Goal: Task Accomplishment & Management: Complete application form

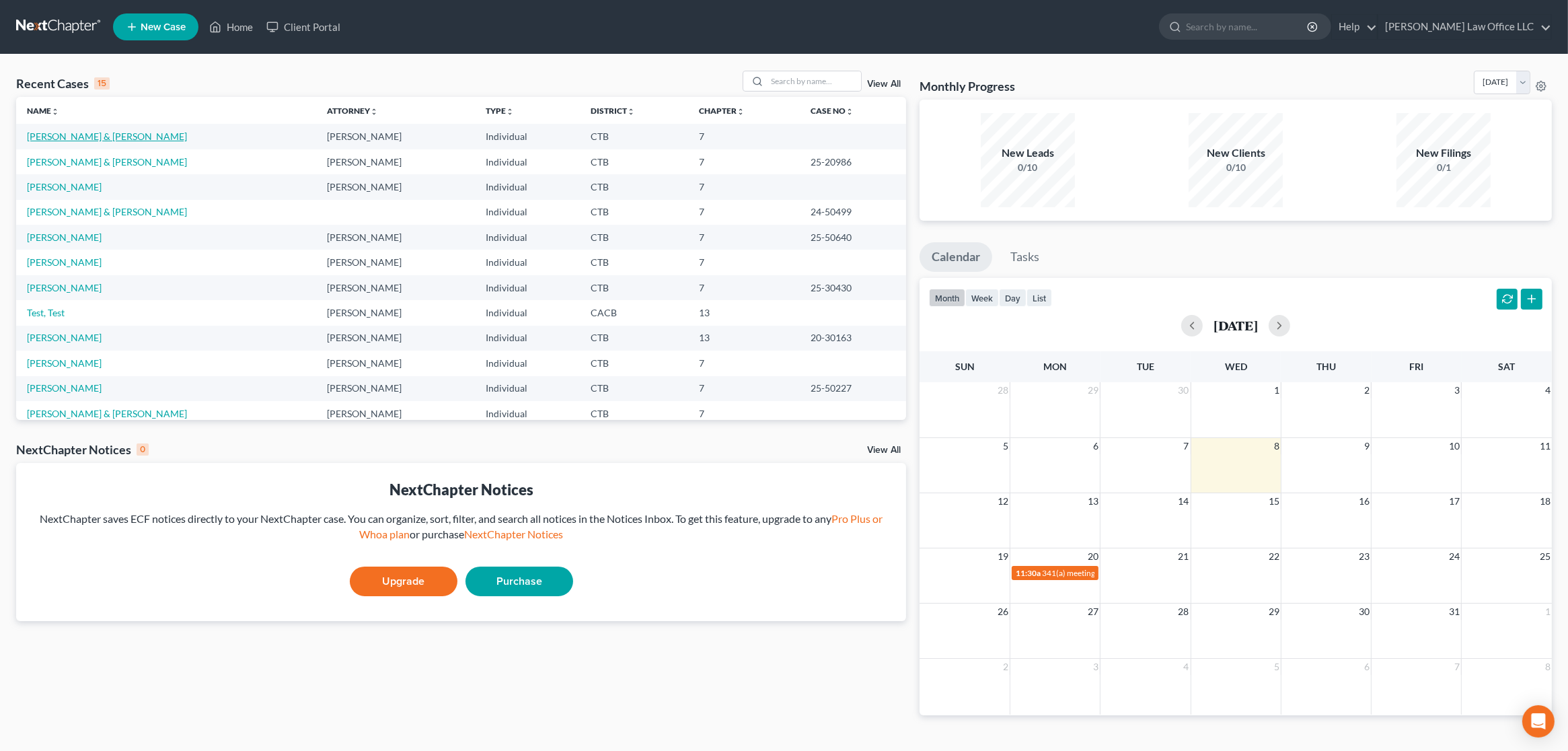
click at [77, 135] on link "[PERSON_NAME] & [PERSON_NAME]" at bounding box center [107, 136] width 160 height 11
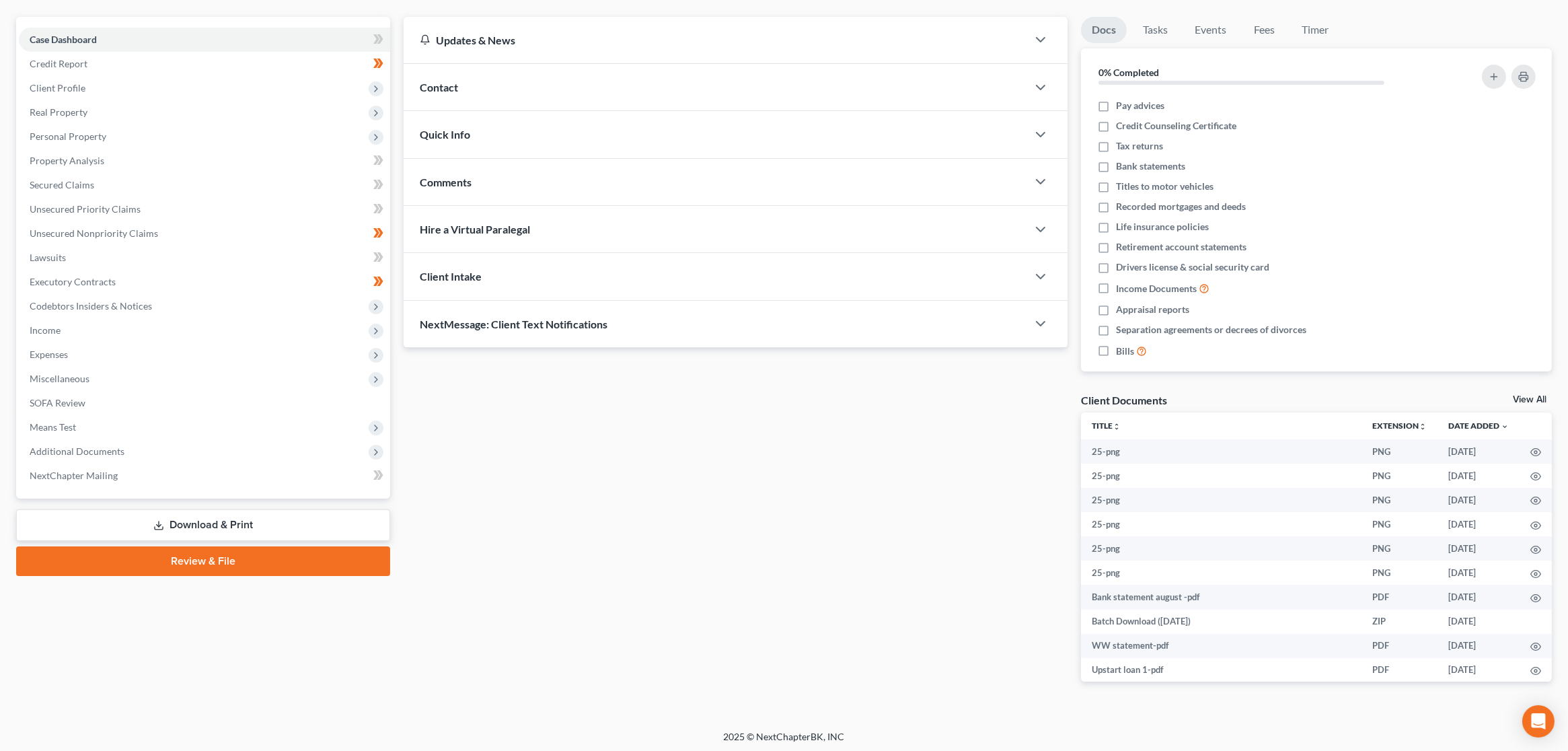
scroll to position [115, 0]
click at [188, 553] on link "Review & File" at bounding box center [203, 558] width 374 height 29
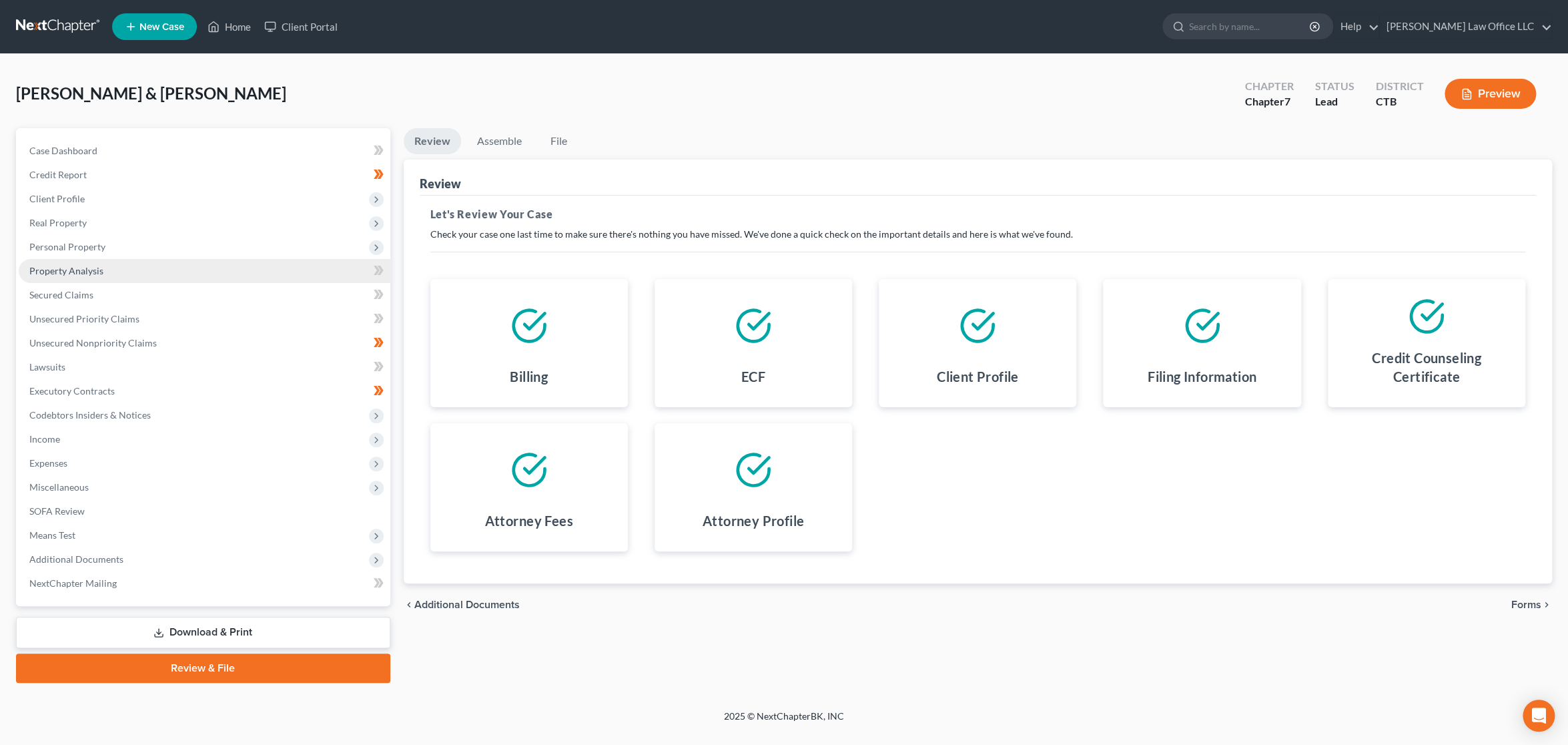
click at [103, 275] on link "Property Analysis" at bounding box center [204, 271] width 372 height 24
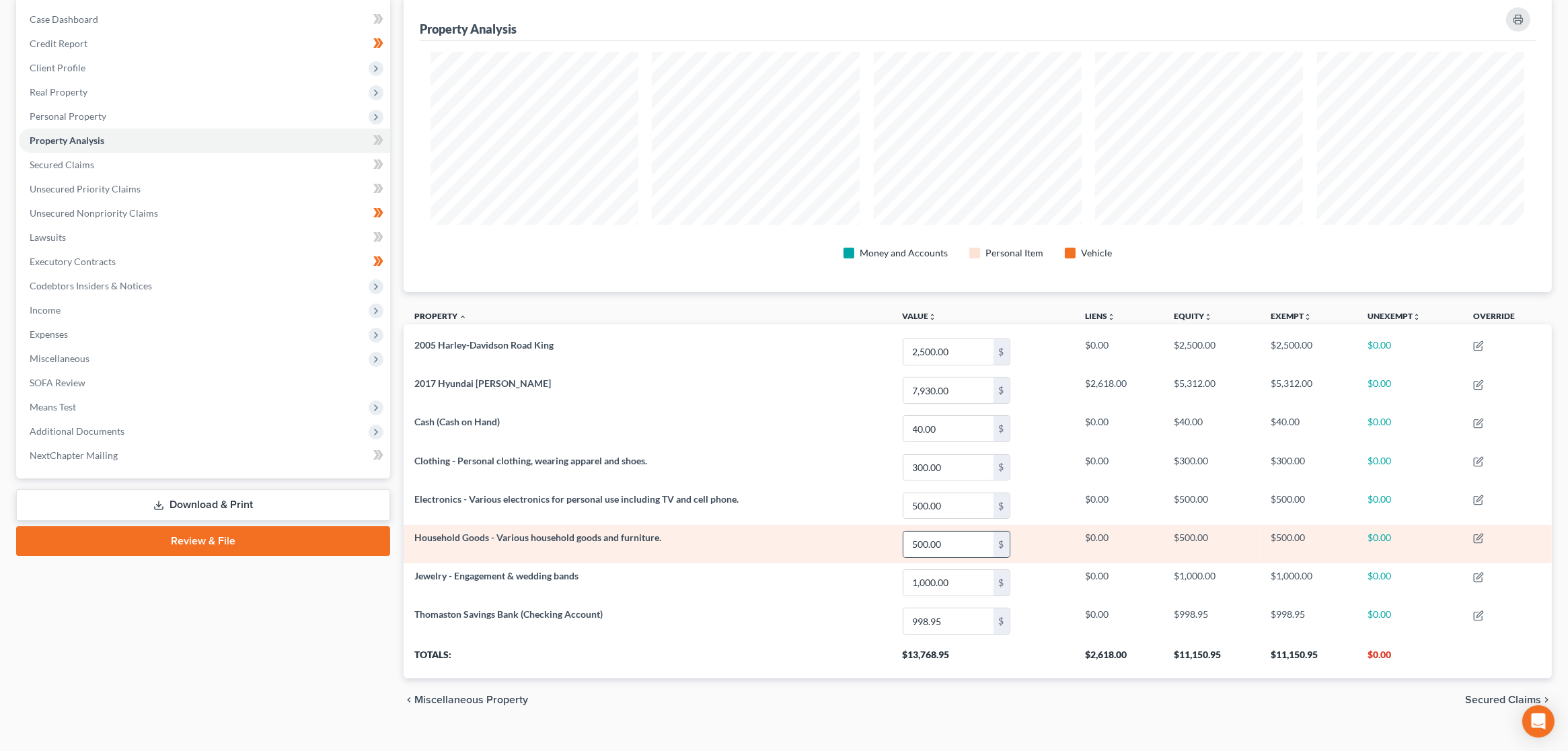
scroll to position [152, 0]
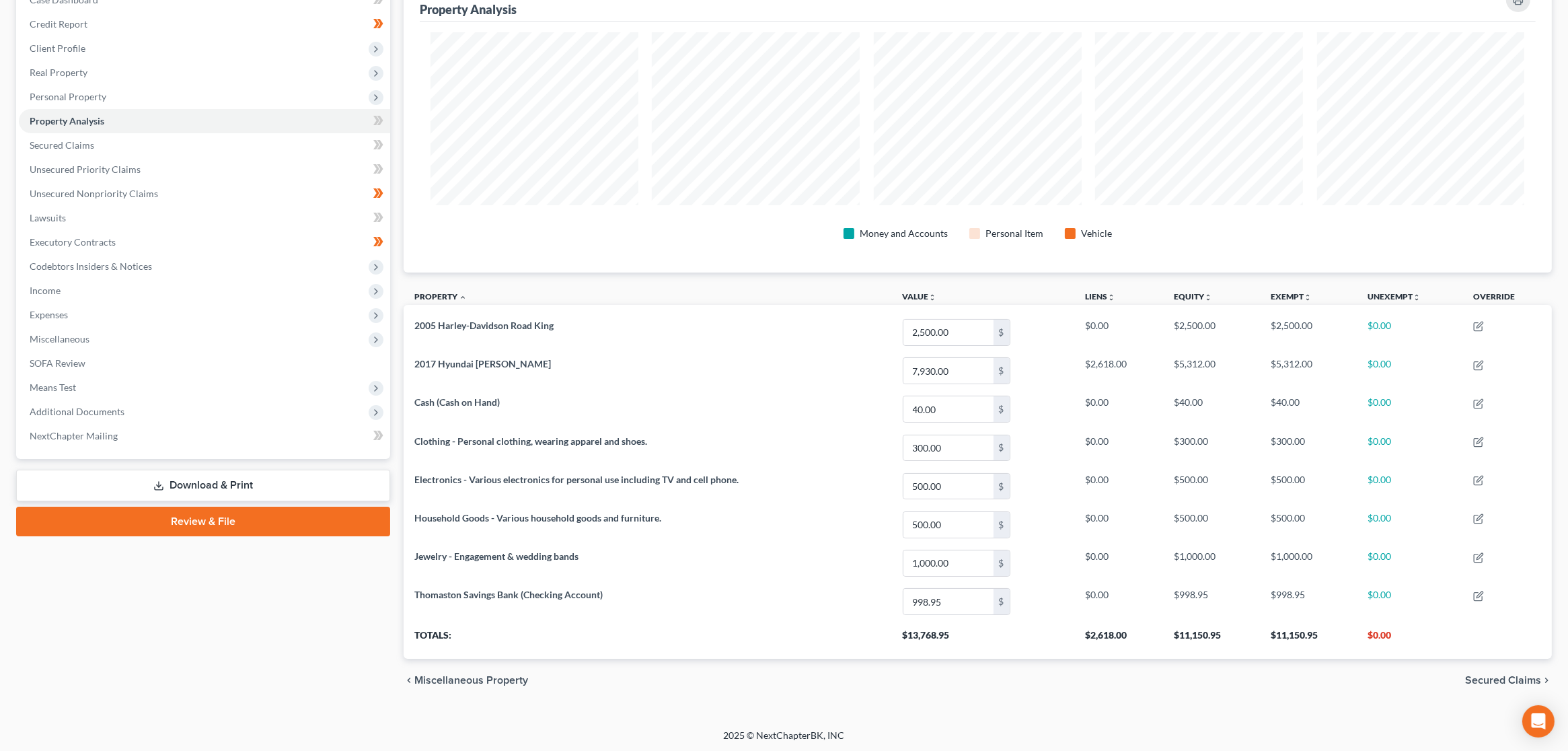
click at [222, 517] on link "Review & File" at bounding box center [203, 521] width 374 height 29
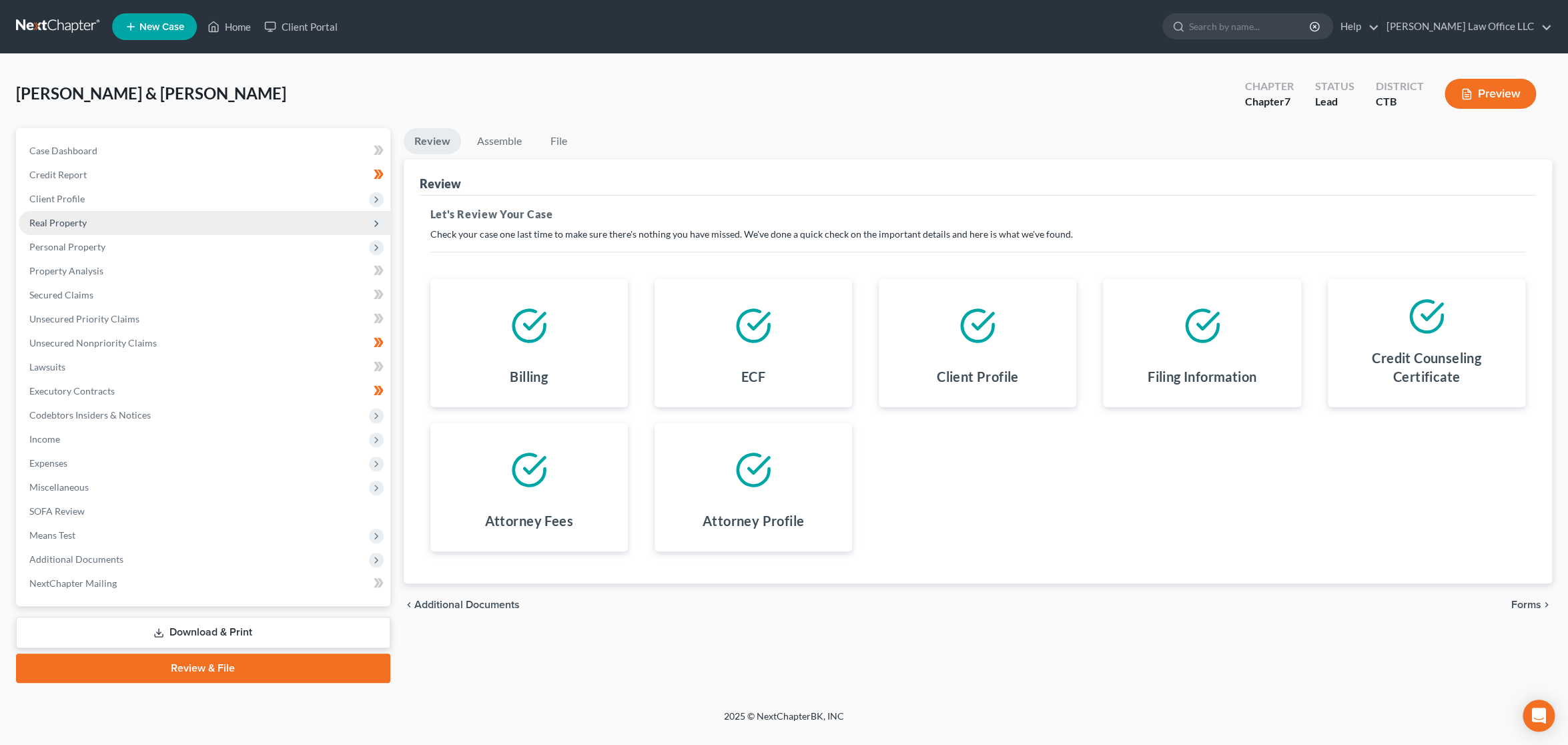
click at [72, 228] on span "Real Property" at bounding box center [204, 223] width 372 height 24
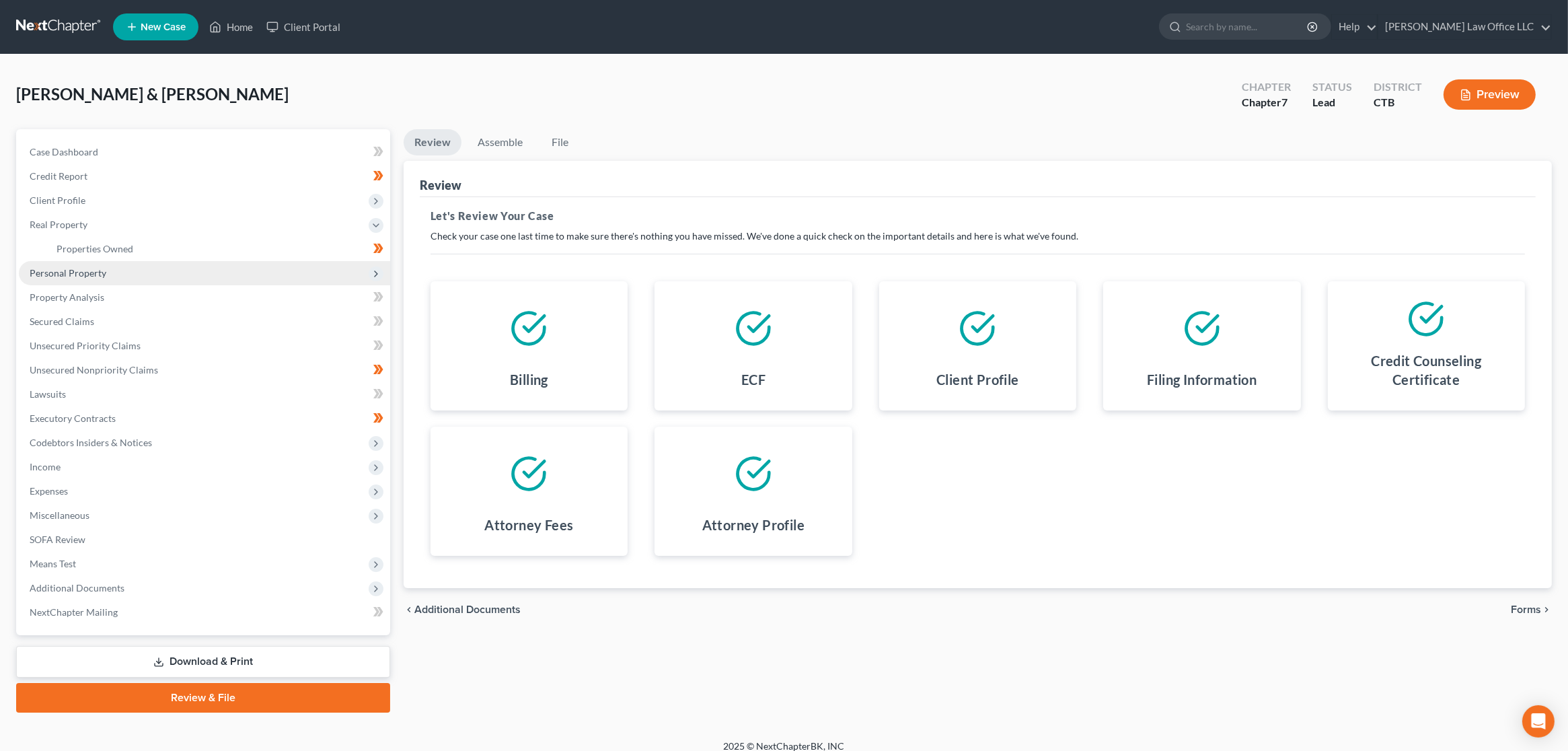
click at [98, 269] on span "Personal Property" at bounding box center [68, 273] width 77 height 11
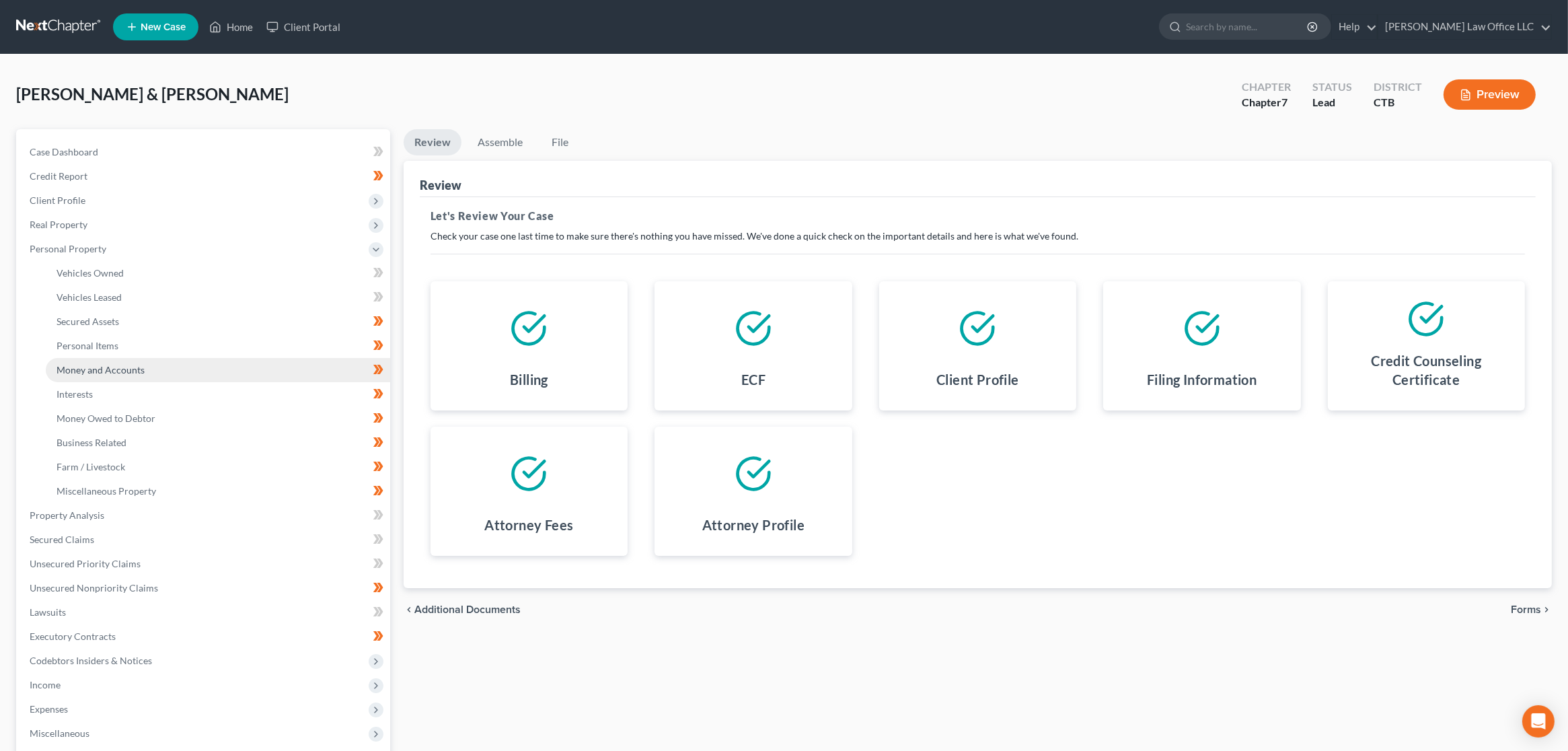
click at [105, 366] on span "Money and Accounts" at bounding box center [101, 369] width 88 height 11
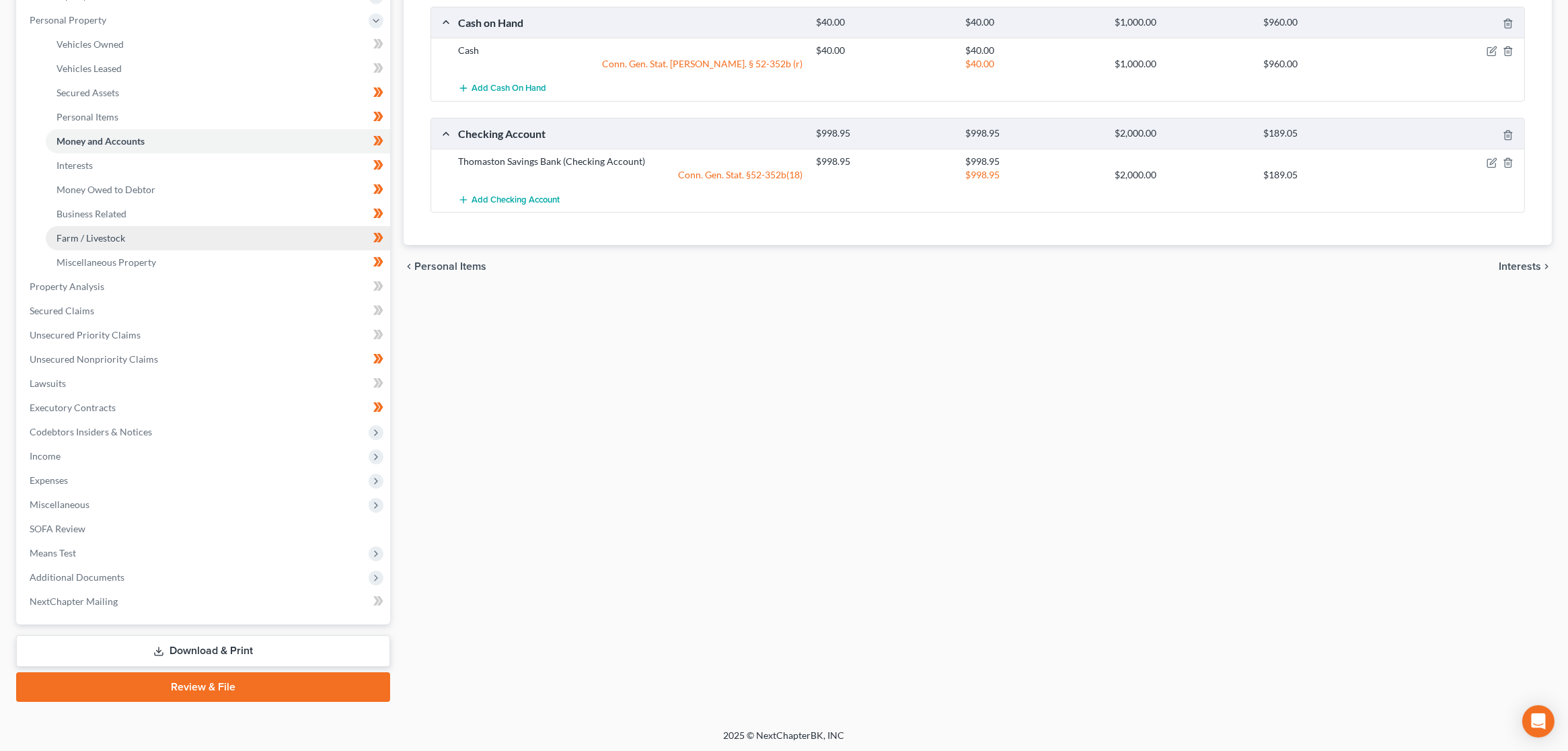
scroll to position [229, 0]
click at [202, 690] on link "Review & File" at bounding box center [203, 685] width 374 height 29
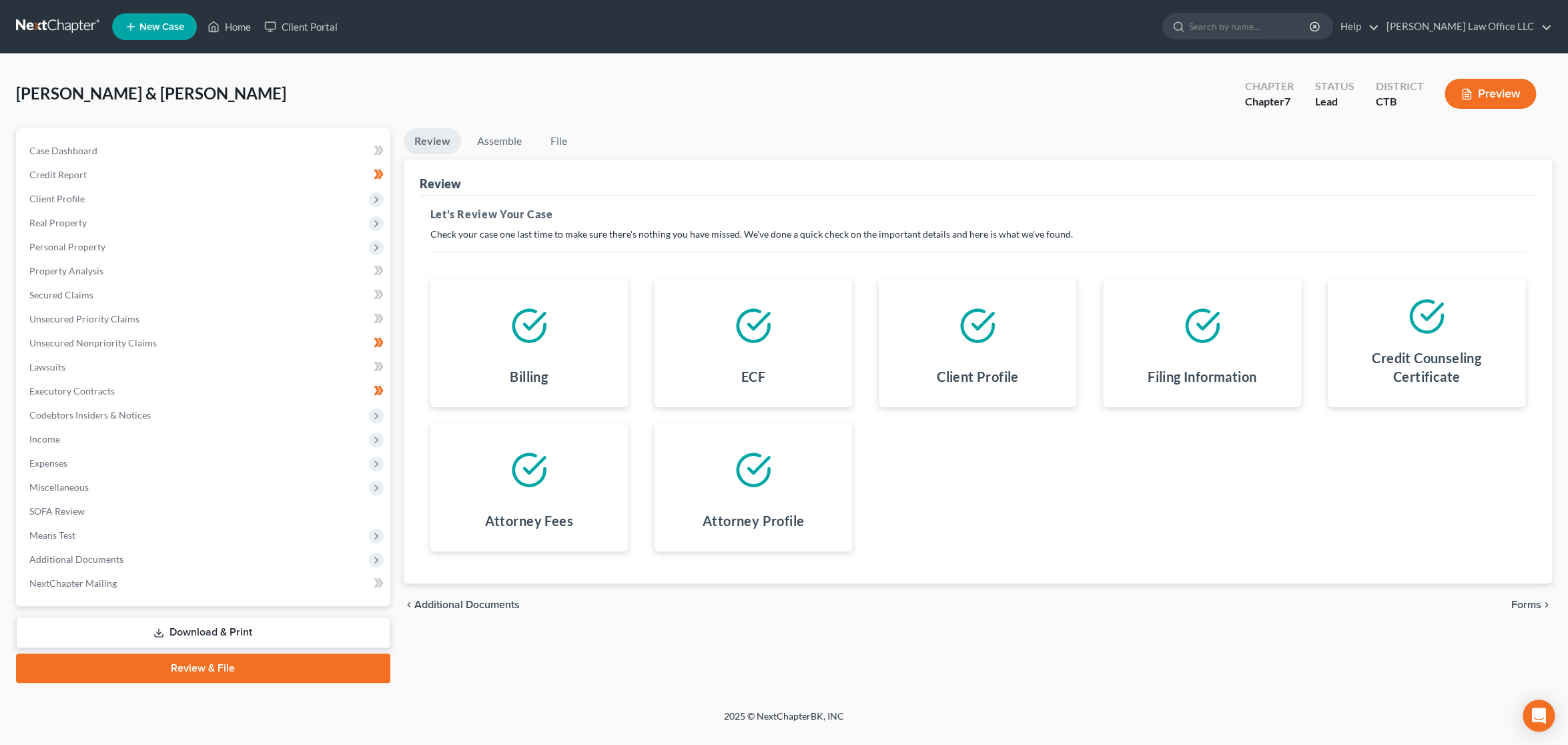
click at [1523, 604] on span "Forms" at bounding box center [1526, 604] width 30 height 10
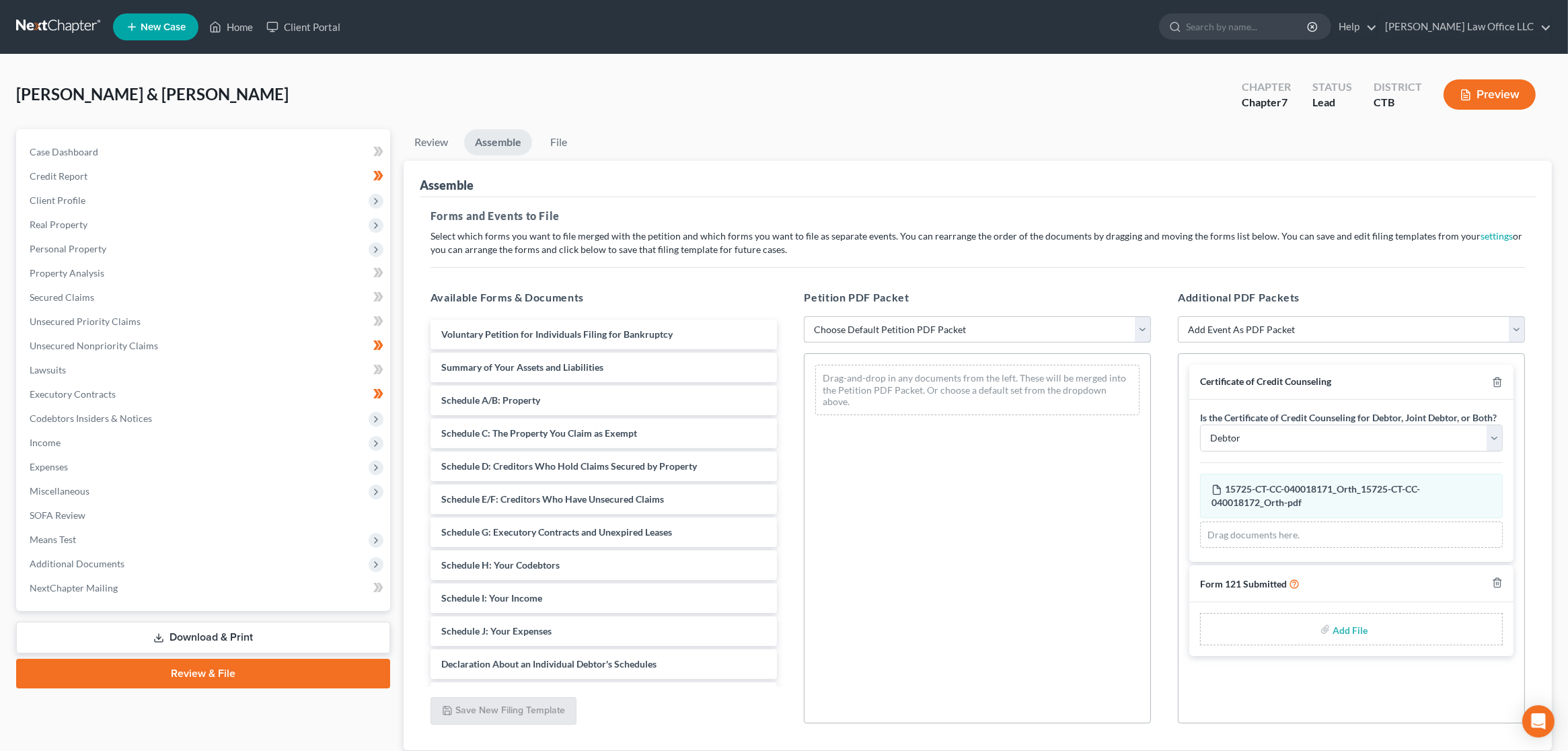
click at [950, 323] on select "Choose Default Petition PDF Packet Emergency Filing (Voluntary Petition and Cre…" at bounding box center [977, 329] width 347 height 27
select select "3"
click at [804, 316] on select "Choose Default Petition PDF Packet Emergency Filing (Voluntary Petition and Cre…" at bounding box center [977, 329] width 347 height 27
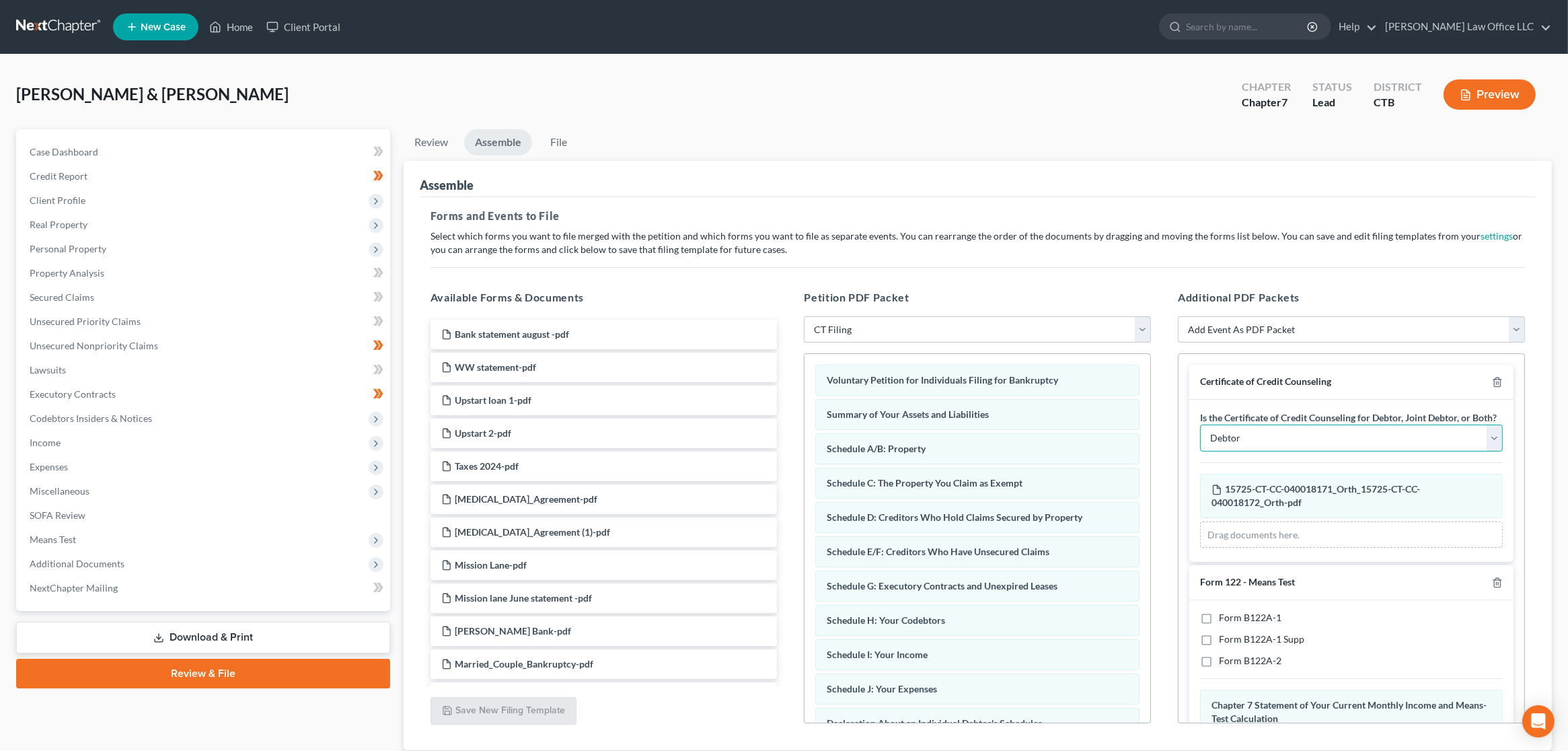
click at [1445, 449] on select "Debtor Joint Debtor Debtor and Joint Debtor" at bounding box center [1352, 438] width 303 height 27
select select "2"
click at [1200, 437] on select "Debtor Joint Debtor Debtor and Joint Debtor" at bounding box center [1352, 438] width 303 height 27
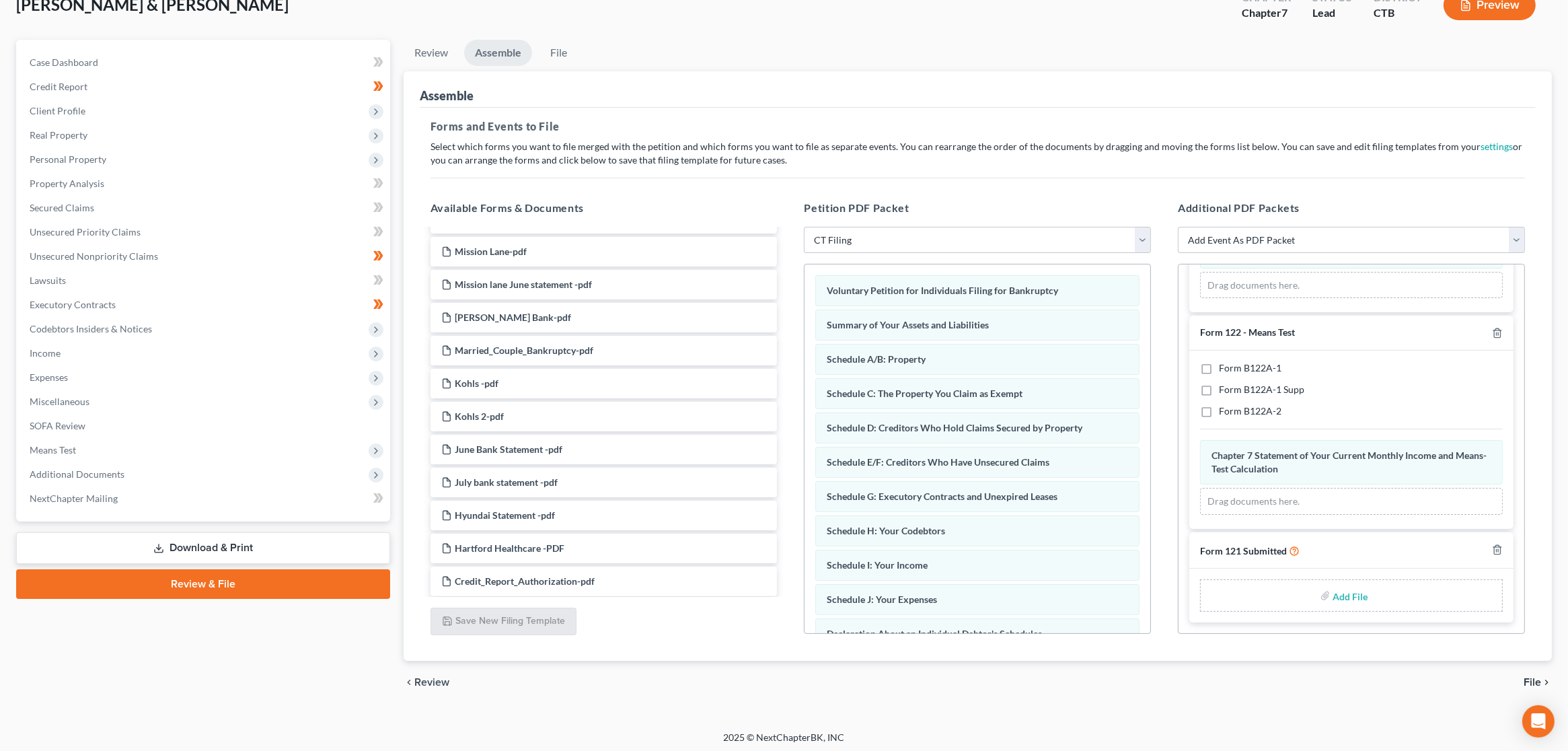
scroll to position [92, 0]
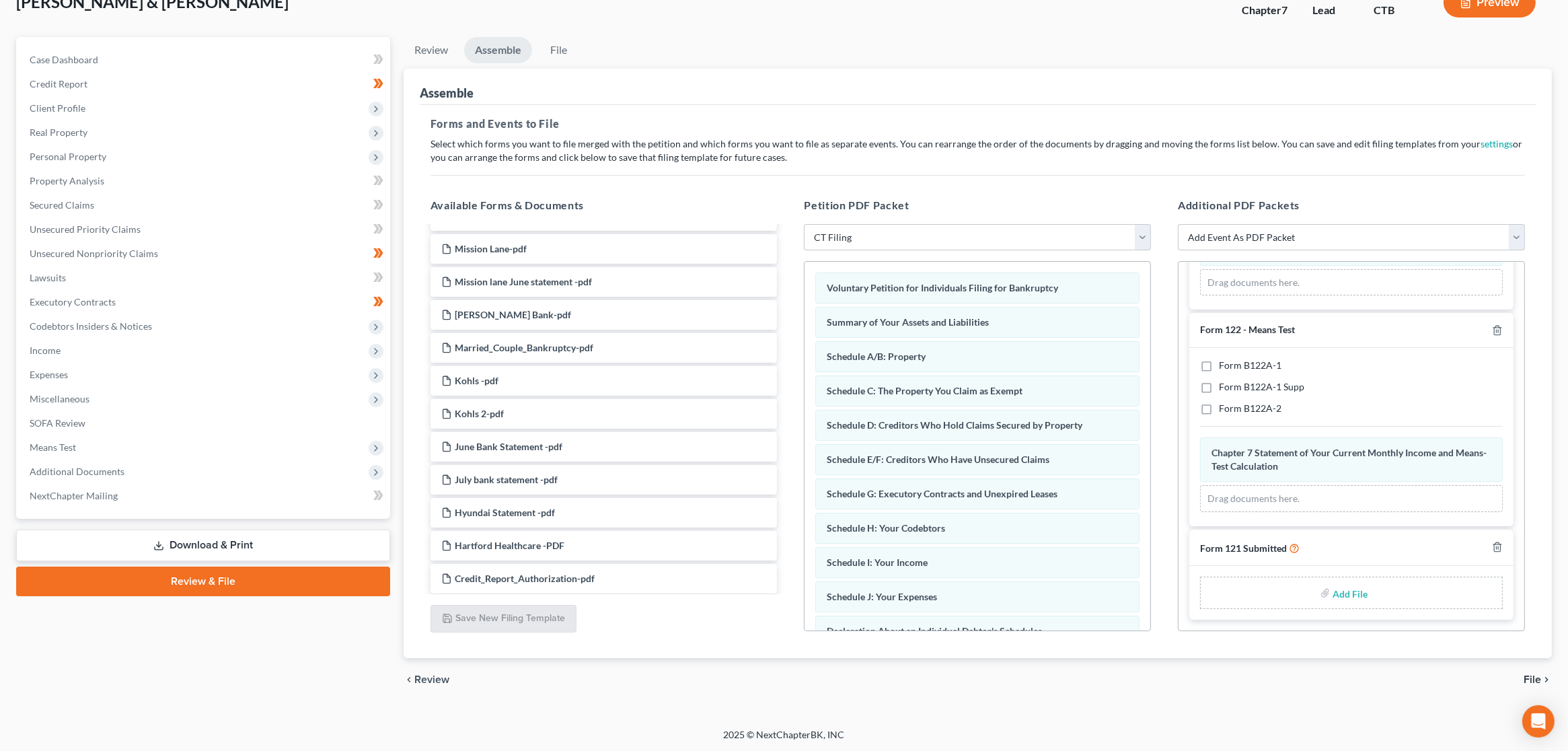
click at [239, 539] on link "Download & Print" at bounding box center [203, 545] width 374 height 32
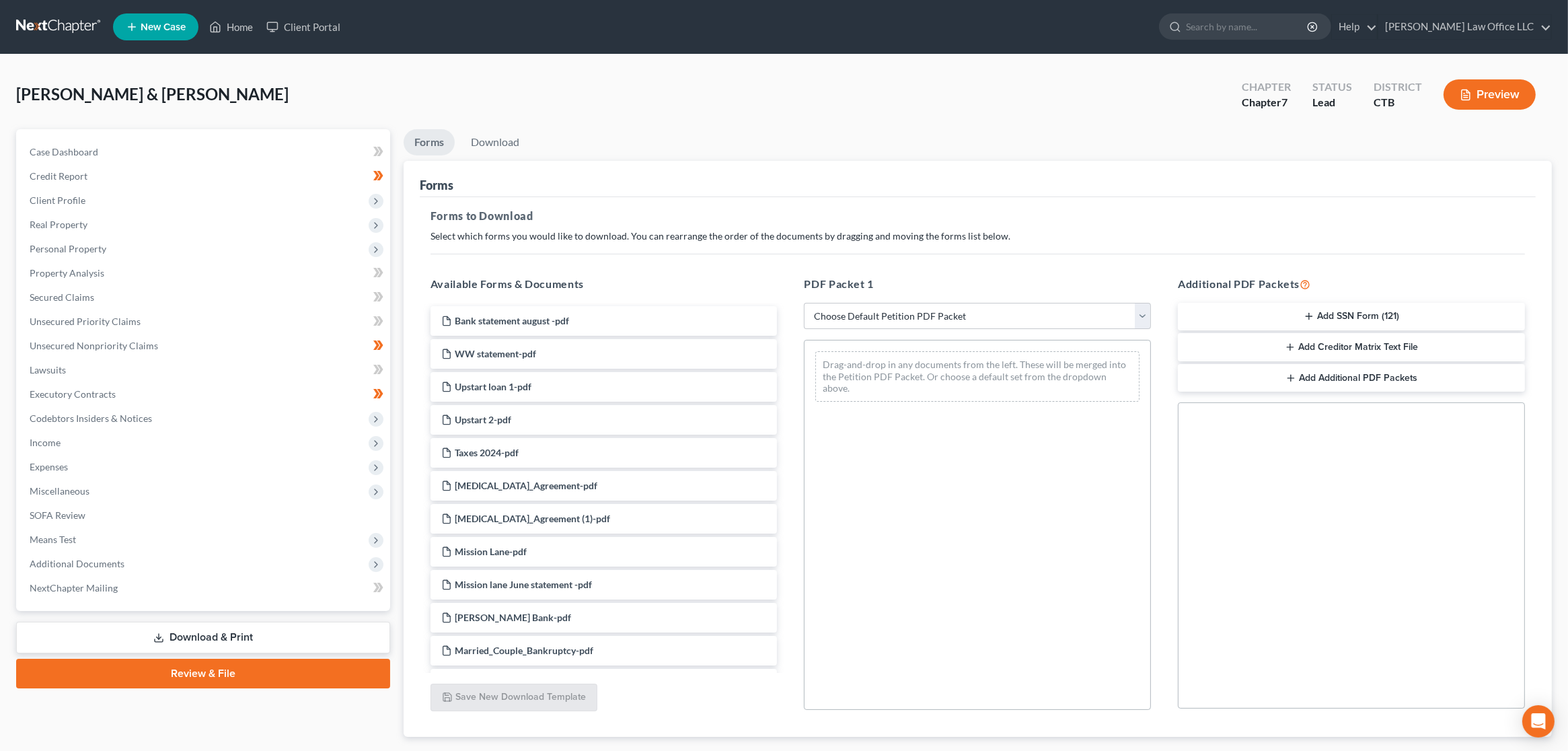
click at [1359, 315] on button "Add SSN Form (121)" at bounding box center [1351, 317] width 347 height 28
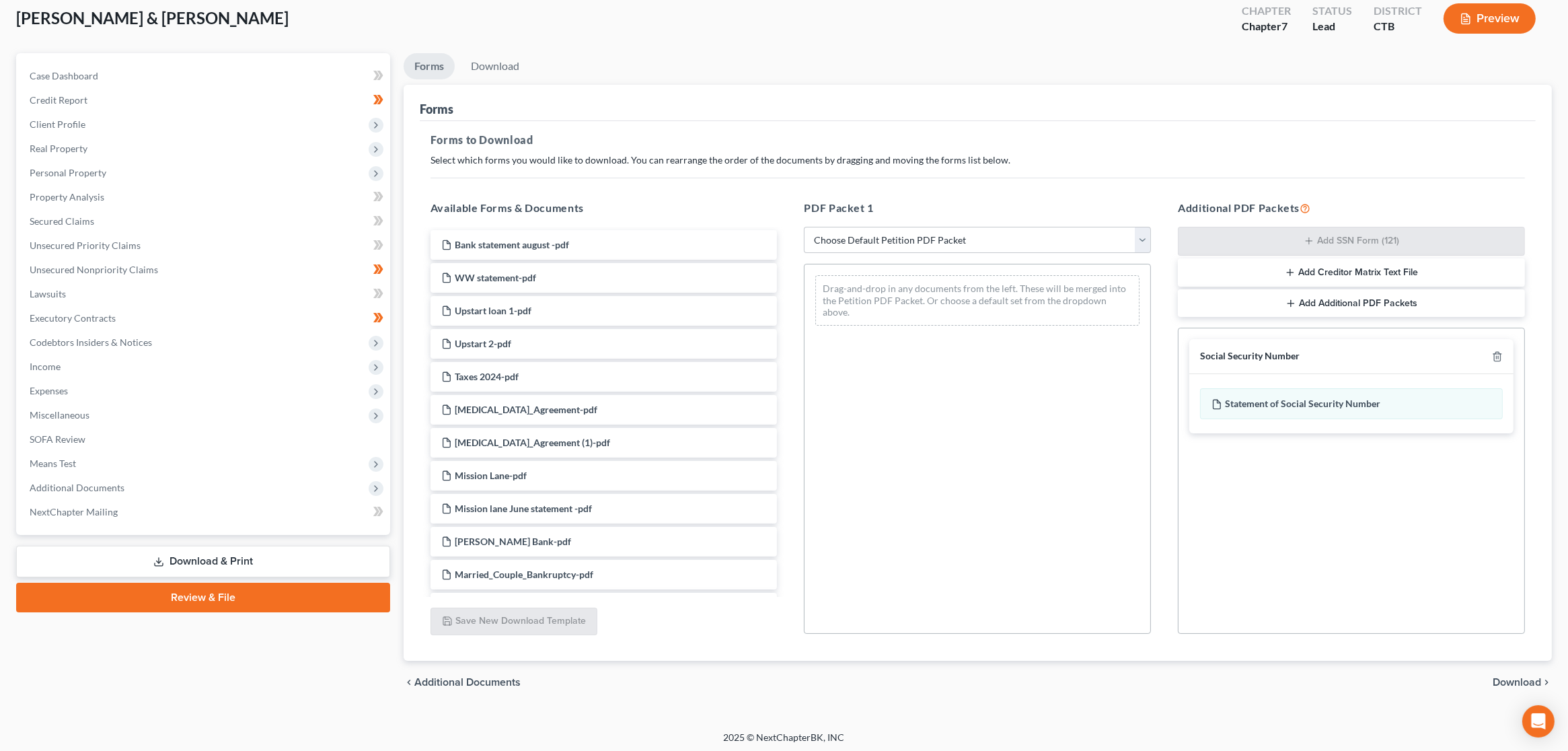
scroll to position [79, 0]
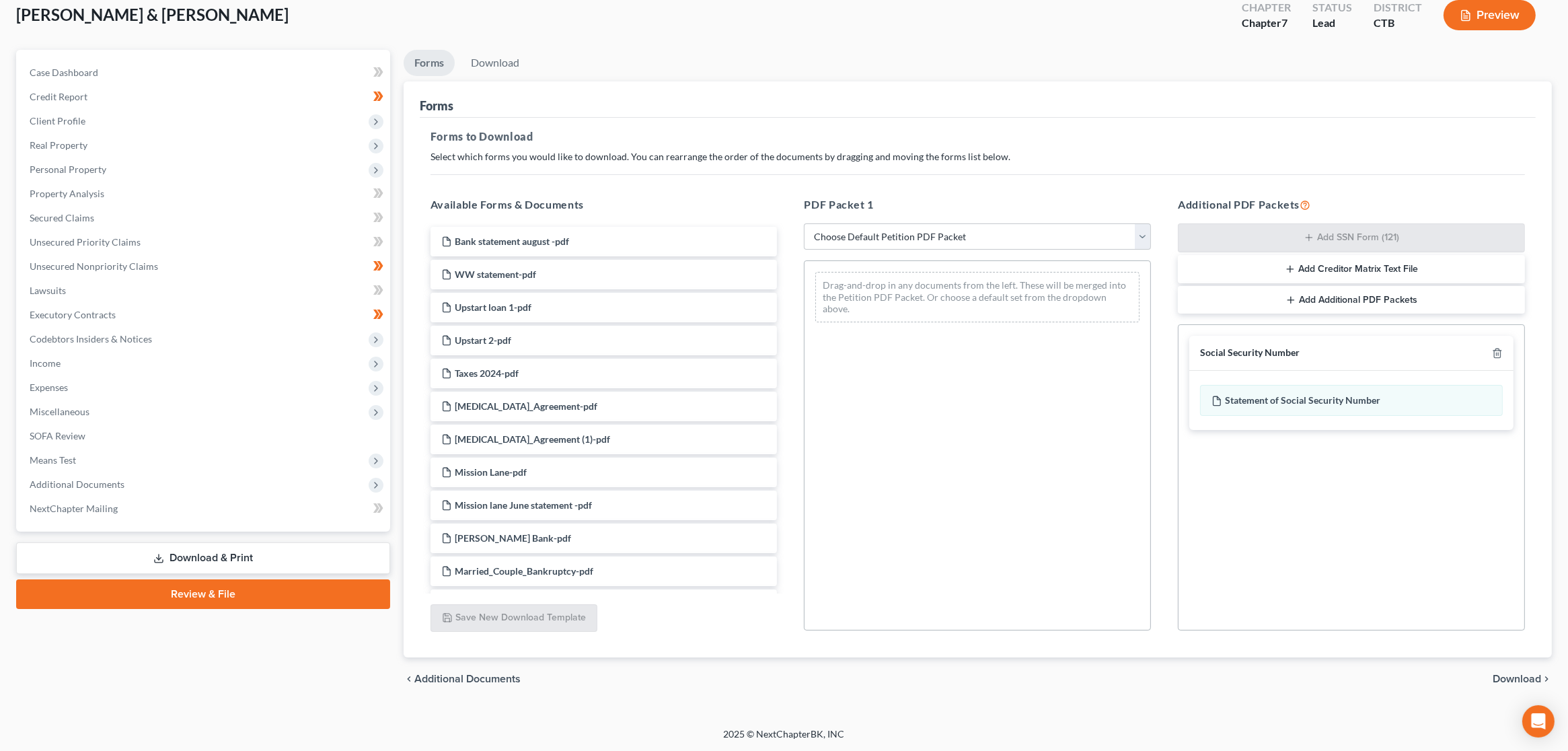
click at [1516, 678] on span "Download" at bounding box center [1517, 678] width 49 height 10
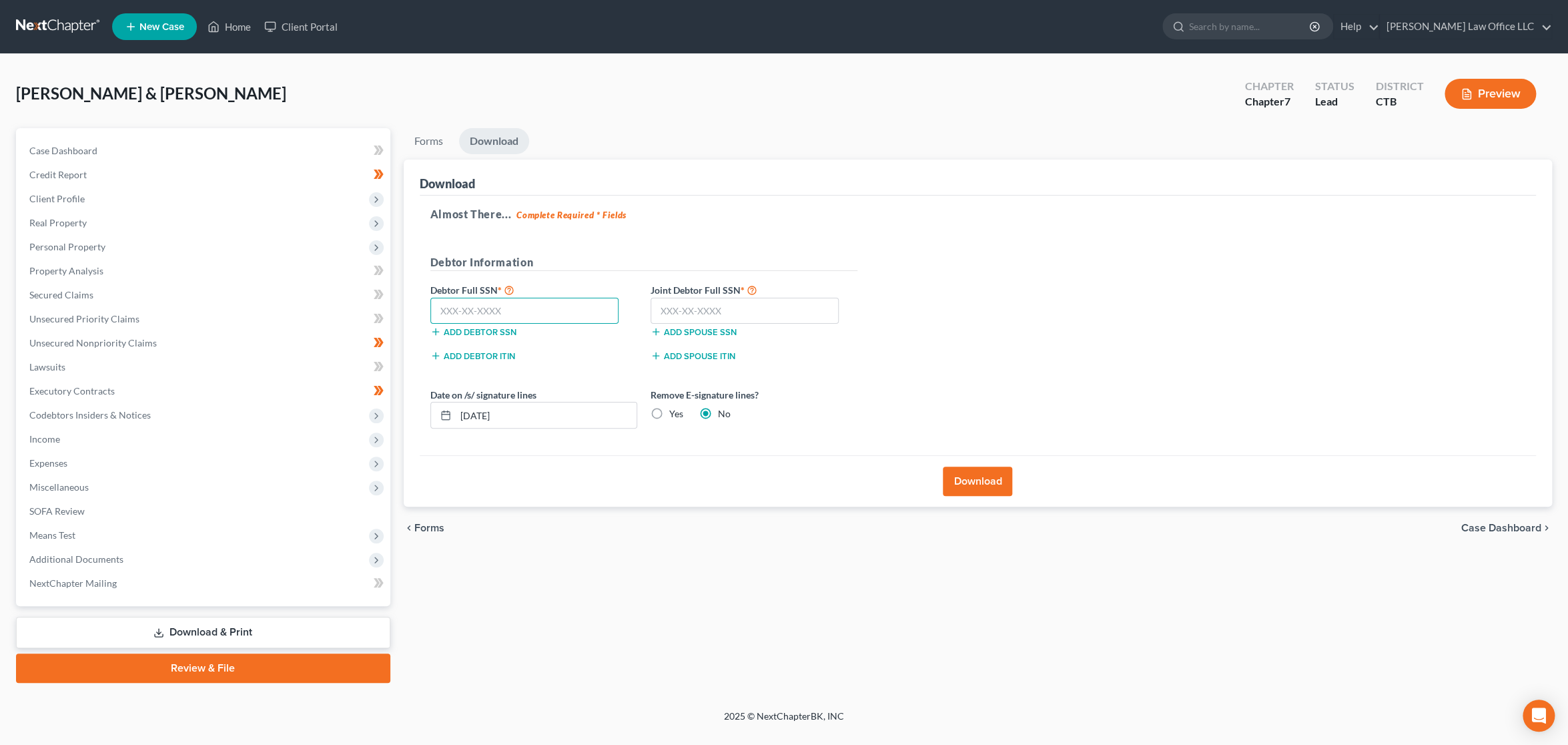
click at [545, 308] on input "text" at bounding box center [525, 310] width 189 height 27
type input "044-50-0597"
click at [811, 309] on input "text" at bounding box center [745, 310] width 189 height 27
type input "044-66-6592"
click at [983, 482] on button "Download" at bounding box center [977, 480] width 69 height 29
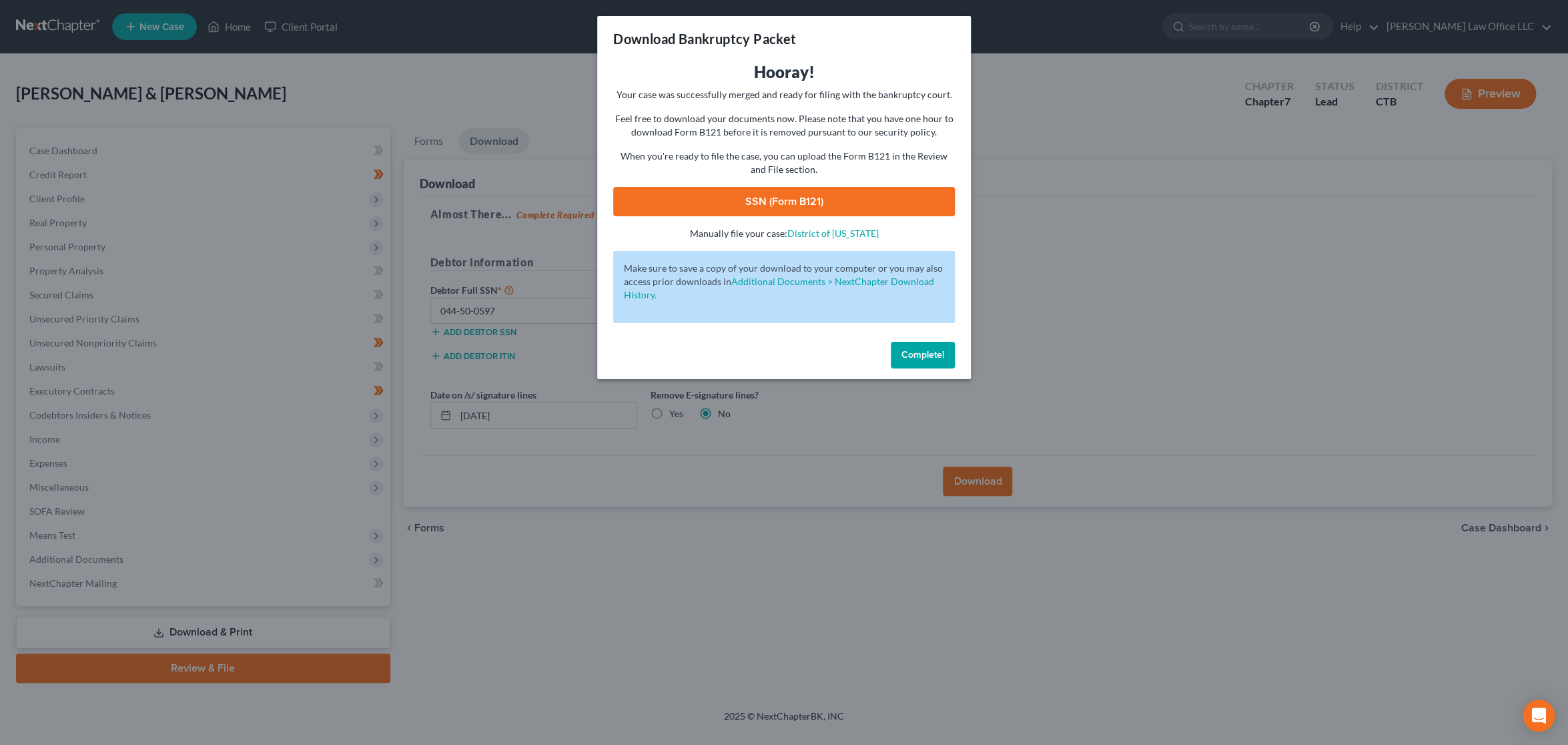
click at [790, 205] on link "SSN (Form B121)" at bounding box center [784, 200] width 341 height 29
click at [938, 356] on span "Complete!" at bounding box center [923, 354] width 43 height 11
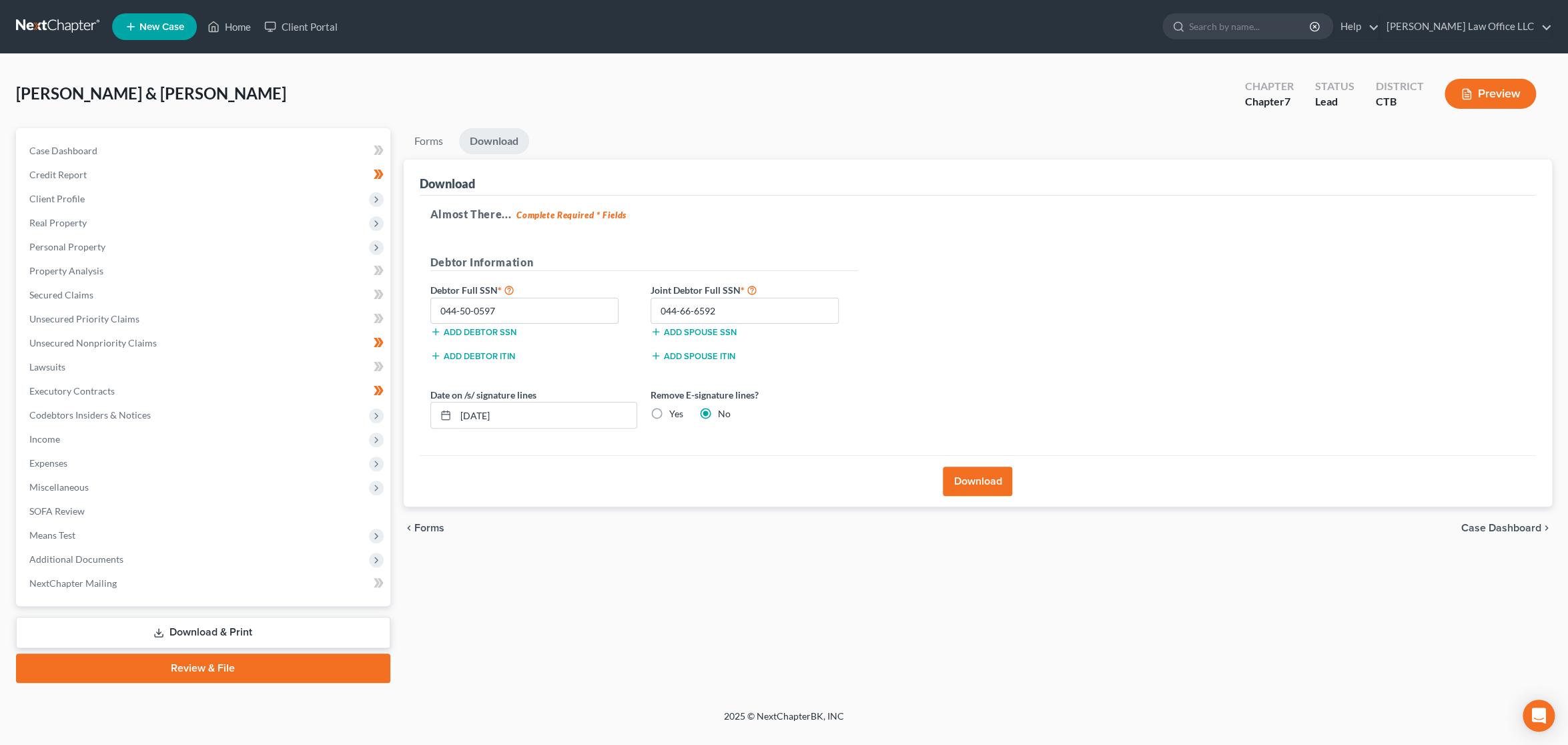
click at [222, 668] on link "Review & File" at bounding box center [203, 668] width 375 height 29
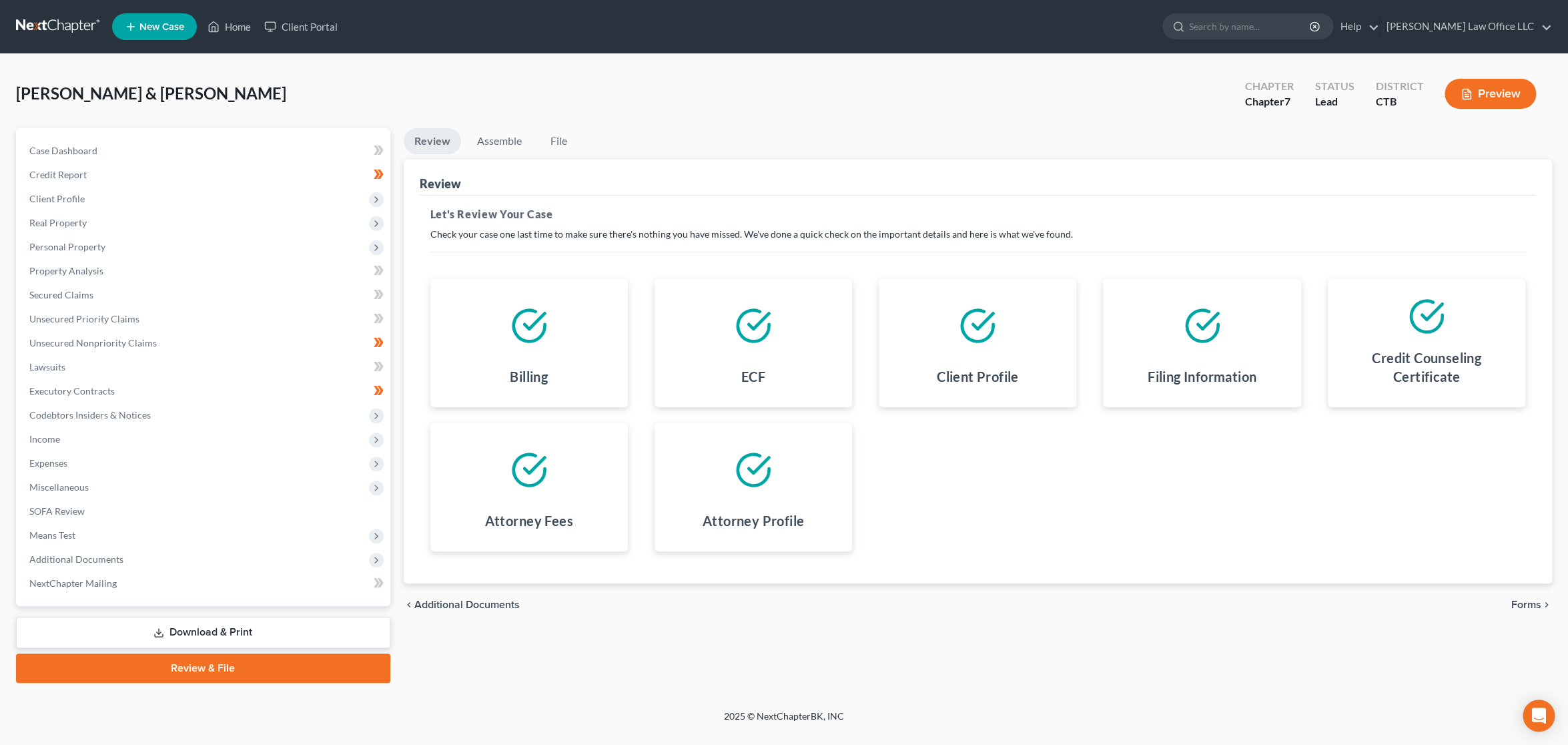
click at [1535, 602] on span "Forms" at bounding box center [1526, 604] width 30 height 10
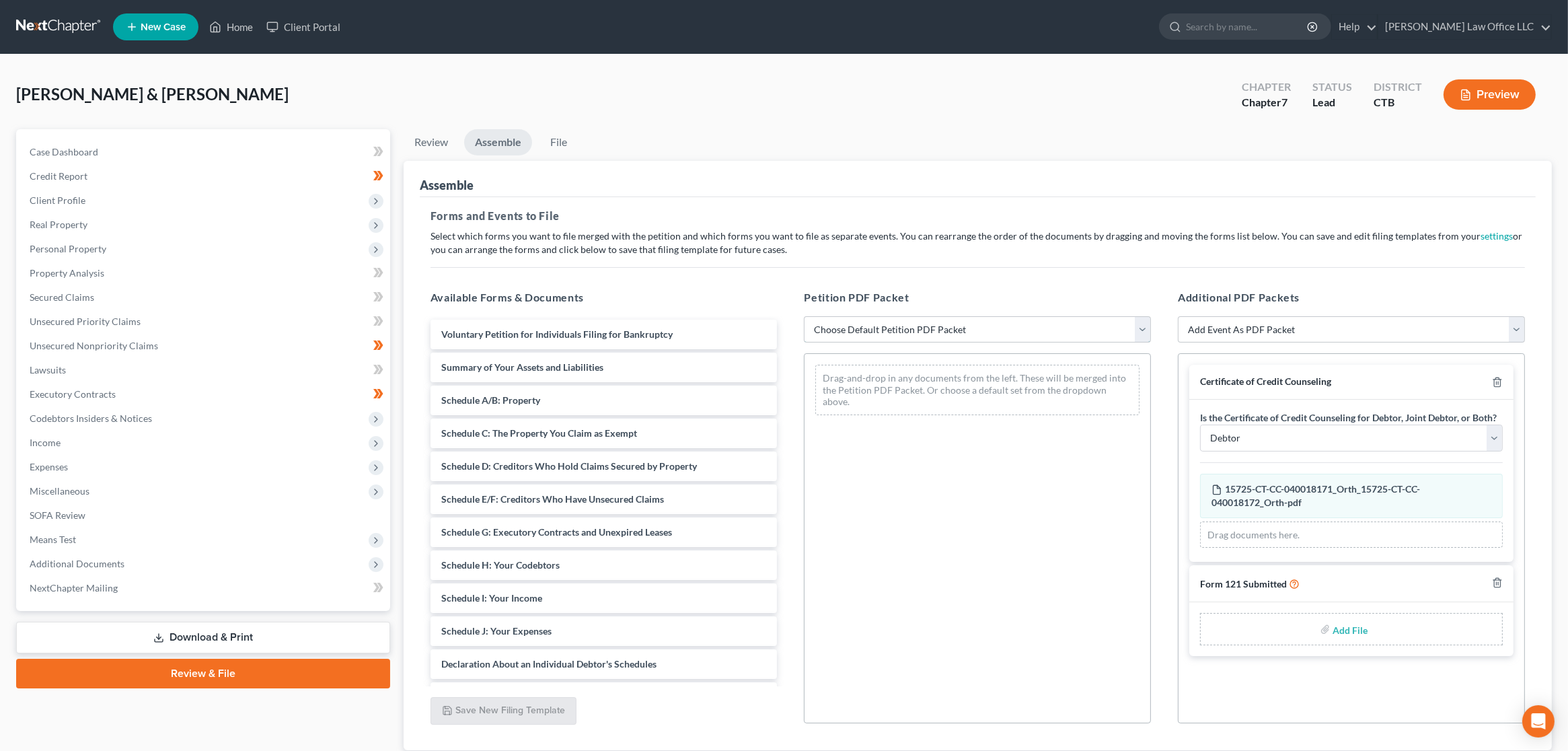
click at [966, 327] on select "Choose Default Petition PDF Packet Emergency Filing (Voluntary Petition and Cre…" at bounding box center [977, 329] width 347 height 27
select select "3"
click at [804, 316] on select "Choose Default Petition PDF Packet Emergency Filing (Voluntary Petition and Cre…" at bounding box center [977, 329] width 347 height 27
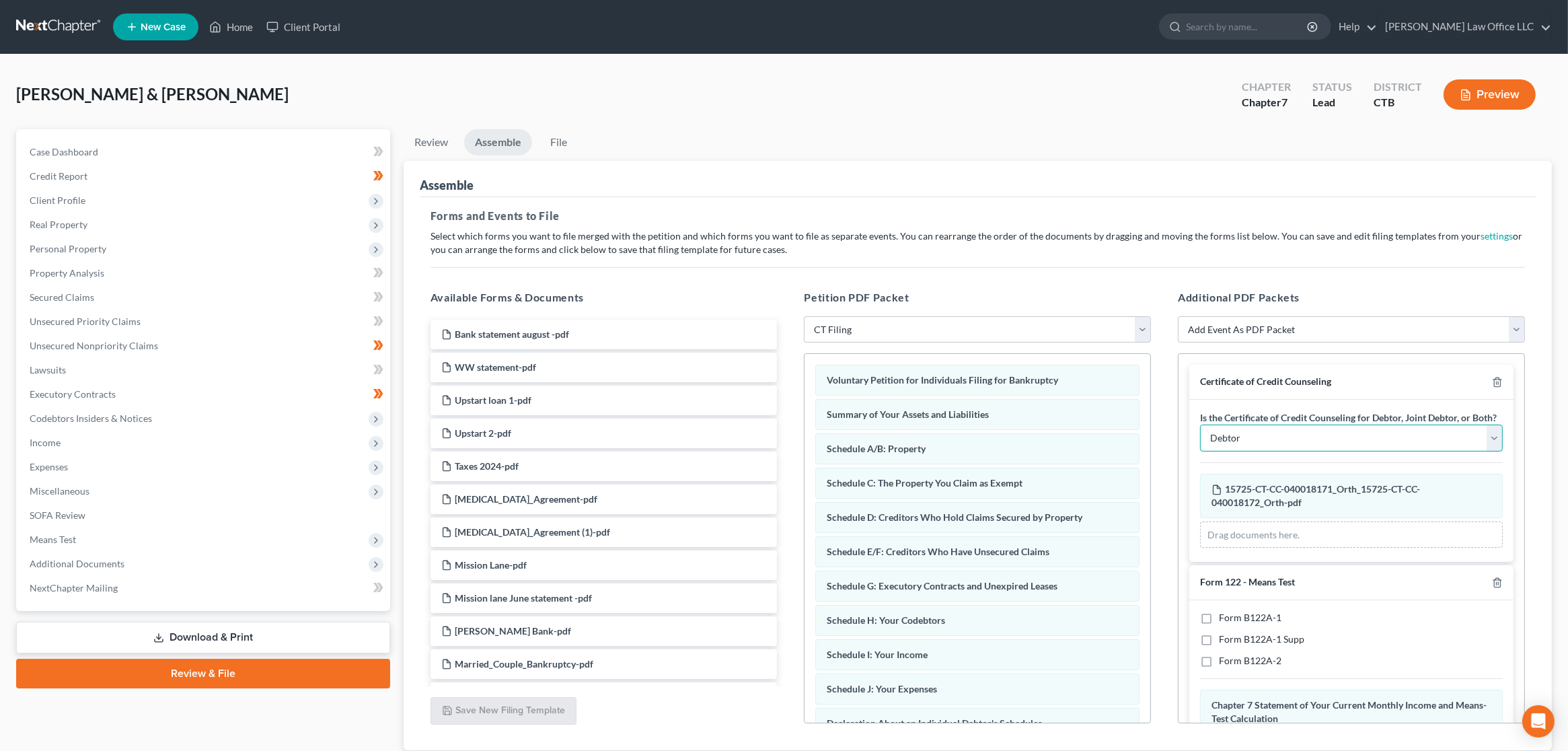
click at [1329, 451] on select "Debtor Joint Debtor Debtor and Joint Debtor" at bounding box center [1352, 438] width 303 height 27
select select "2"
click at [1200, 437] on select "Debtor Joint Debtor Debtor and Joint Debtor" at bounding box center [1352, 438] width 303 height 27
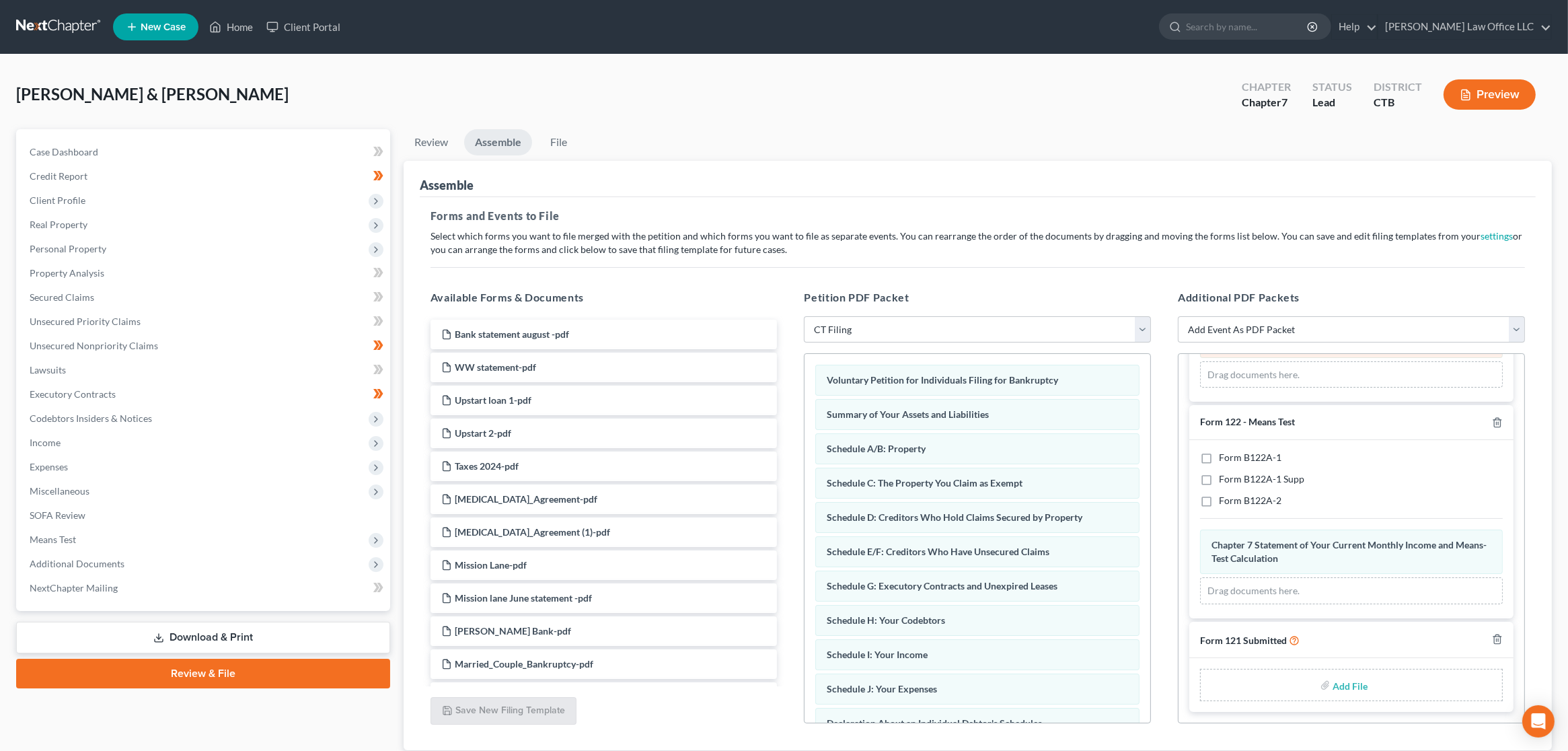
scroll to position [92, 0]
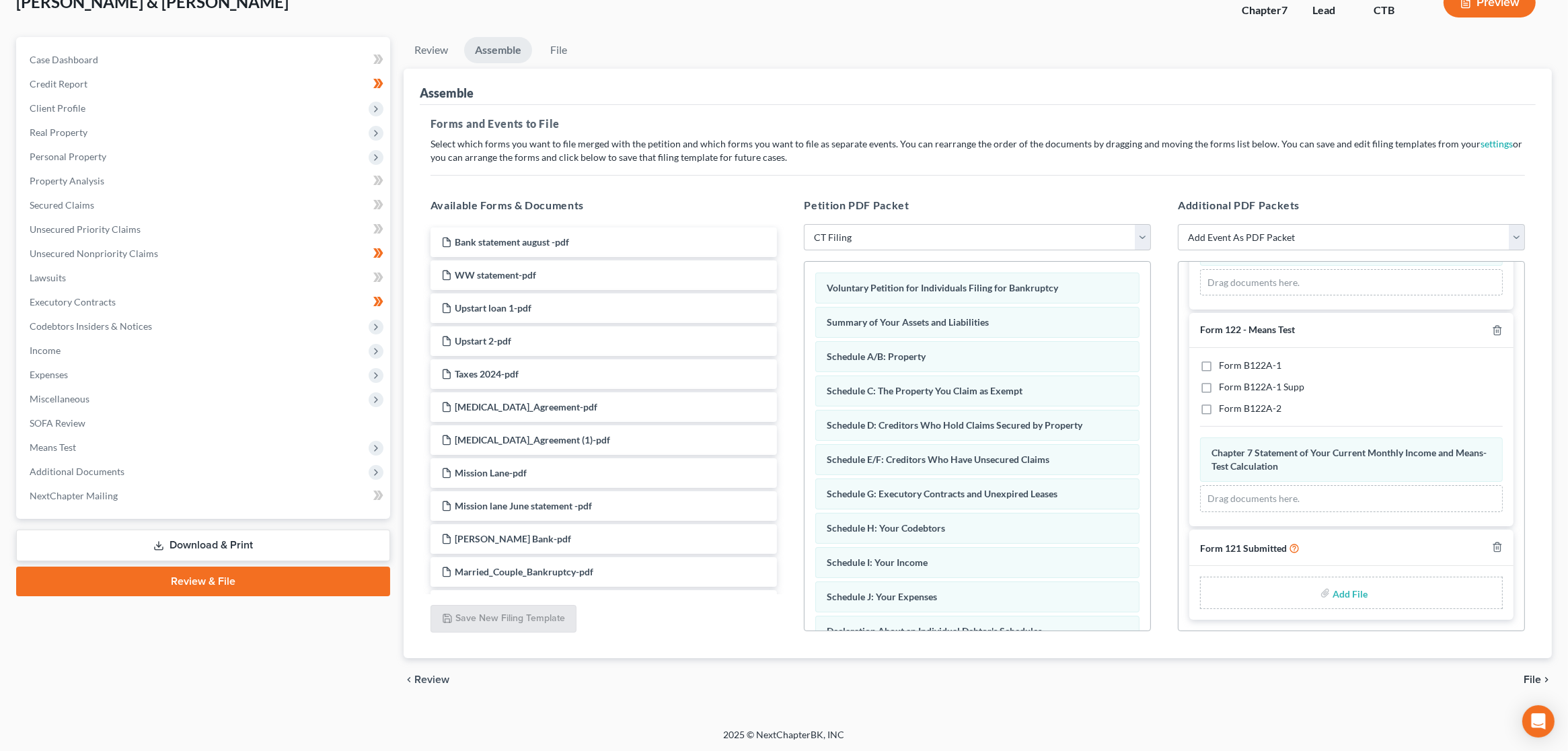
click at [1341, 595] on input "file" at bounding box center [1349, 593] width 32 height 24
type input "C:\fakepath\SS Form 121.pdf"
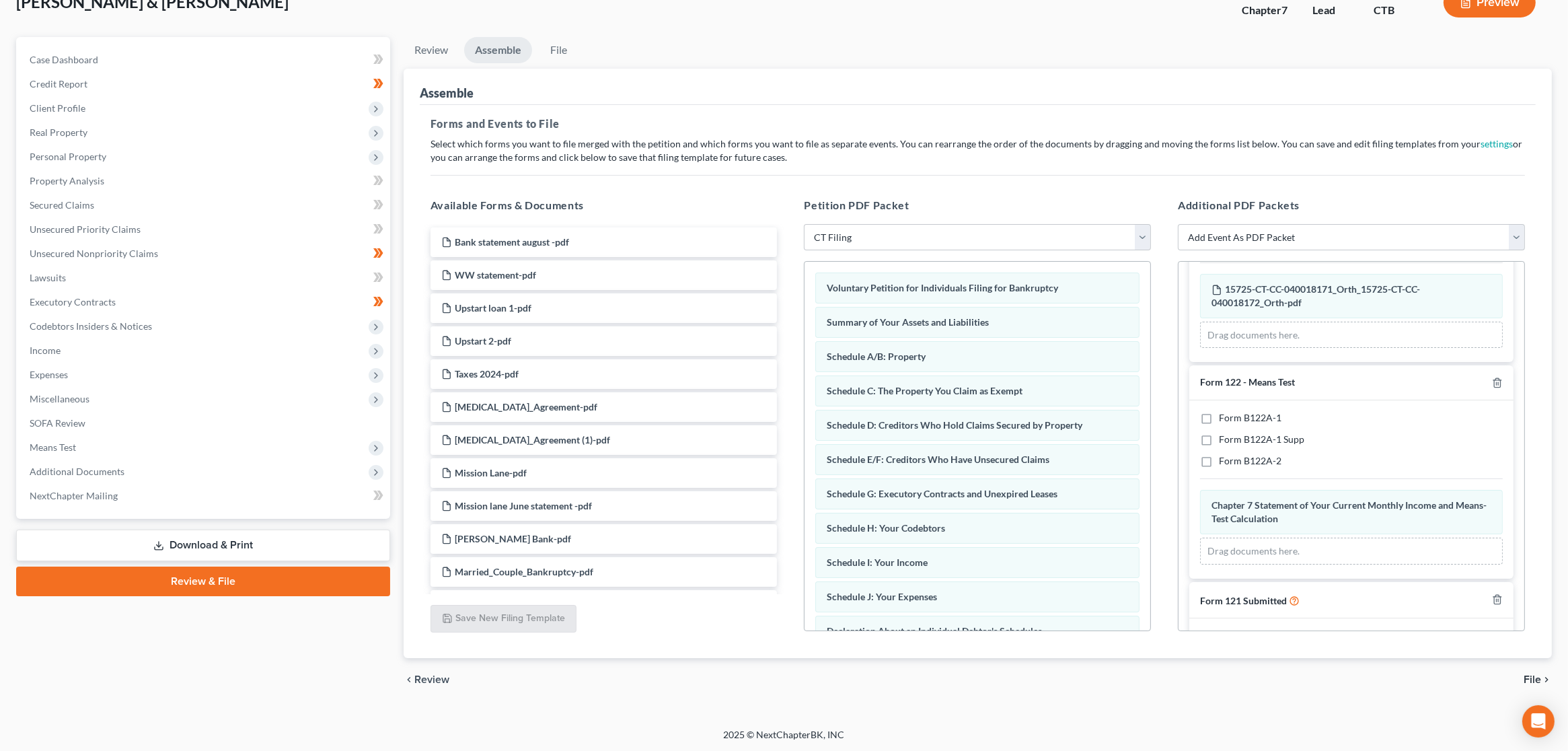
scroll to position [112, 0]
click at [1362, 517] on span "Chapter 7 Statement of Your Current Monthly Income and Means-Test Calculation" at bounding box center [1349, 508] width 275 height 24
click at [1219, 420] on label "Form B122A-1" at bounding box center [1250, 414] width 63 height 13
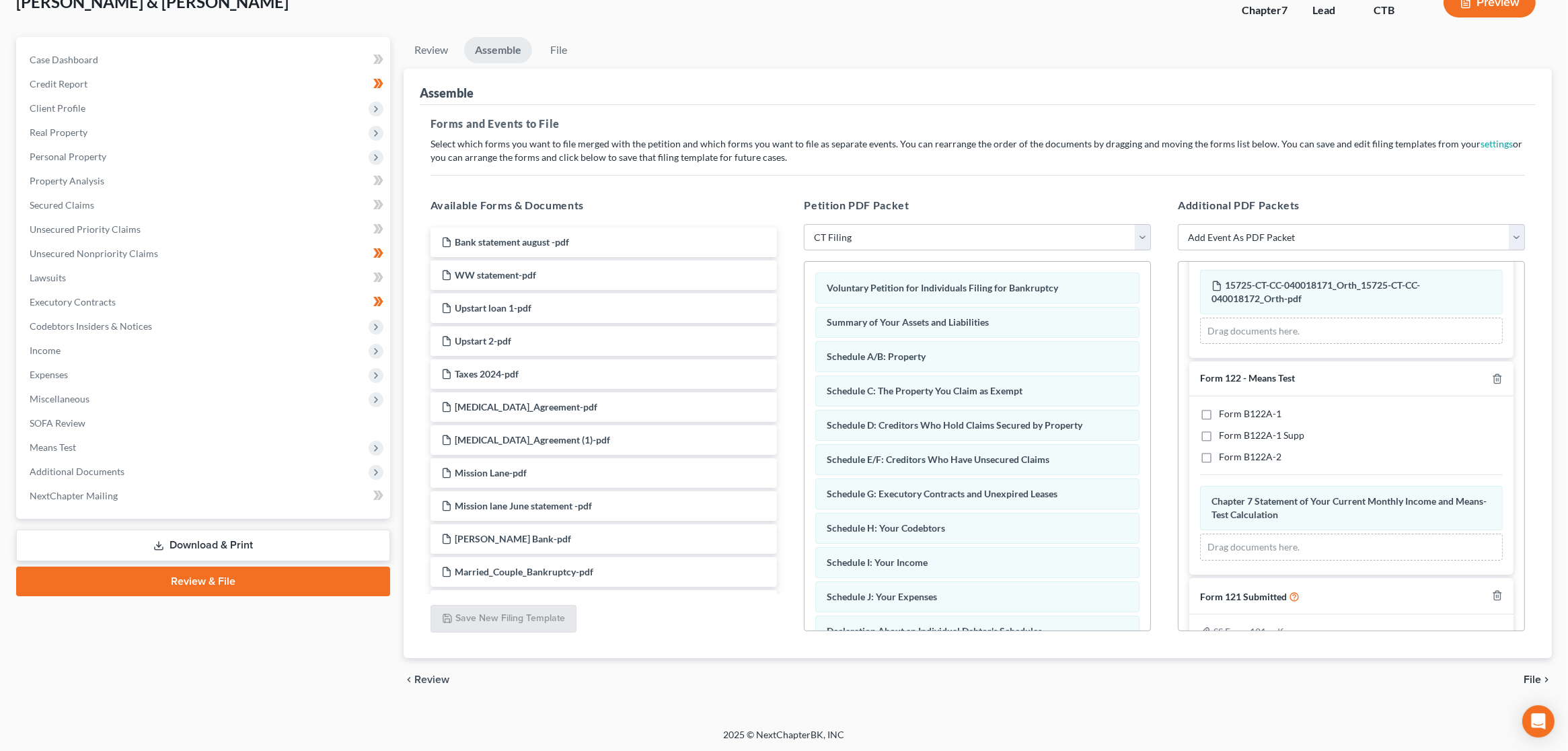
click at [1225, 415] on input "Form B122A-1" at bounding box center [1229, 411] width 8 height 8
checkbox input "true"
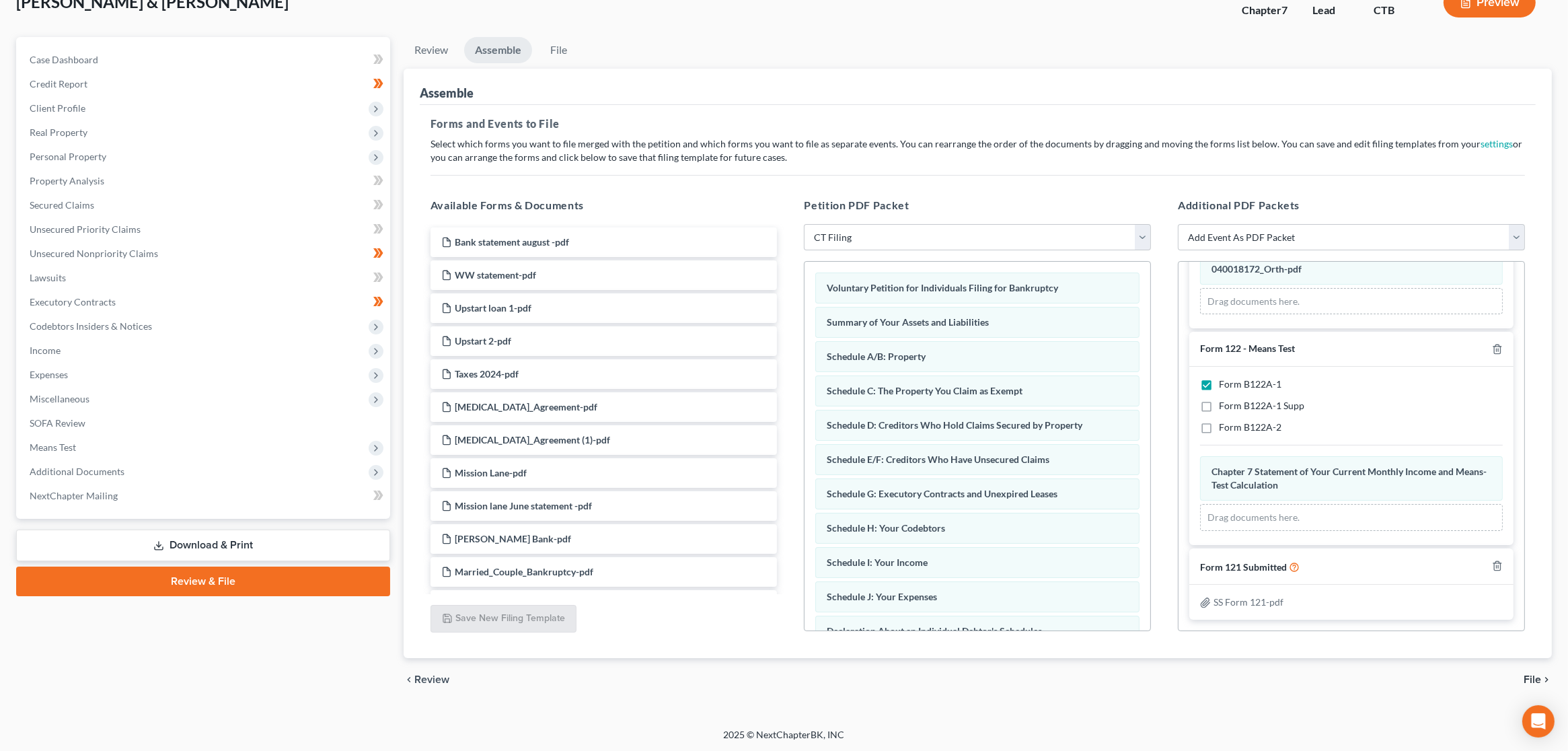
scroll to position [153, 0]
click at [1534, 679] on span "File" at bounding box center [1532, 679] width 18 height 10
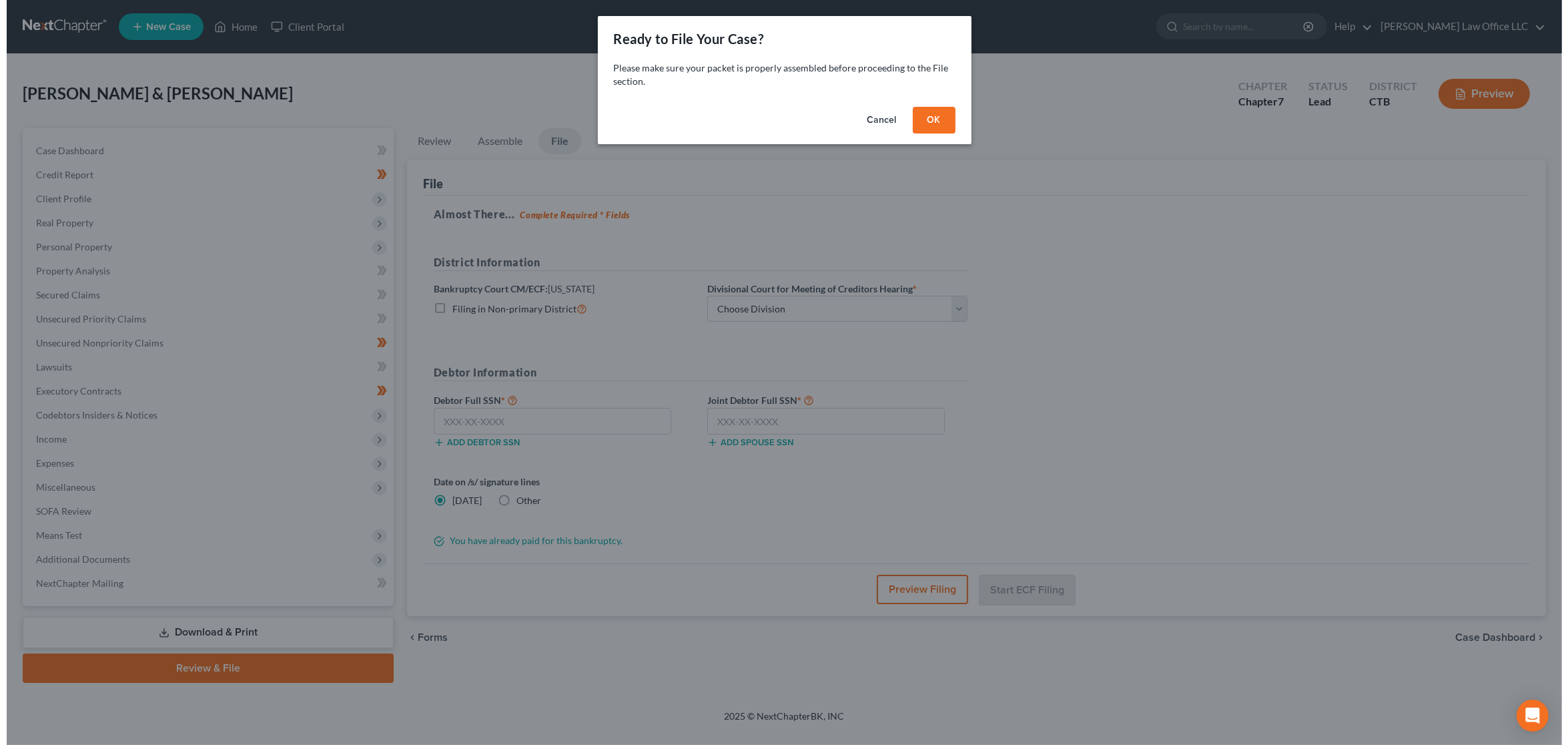
scroll to position [0, 0]
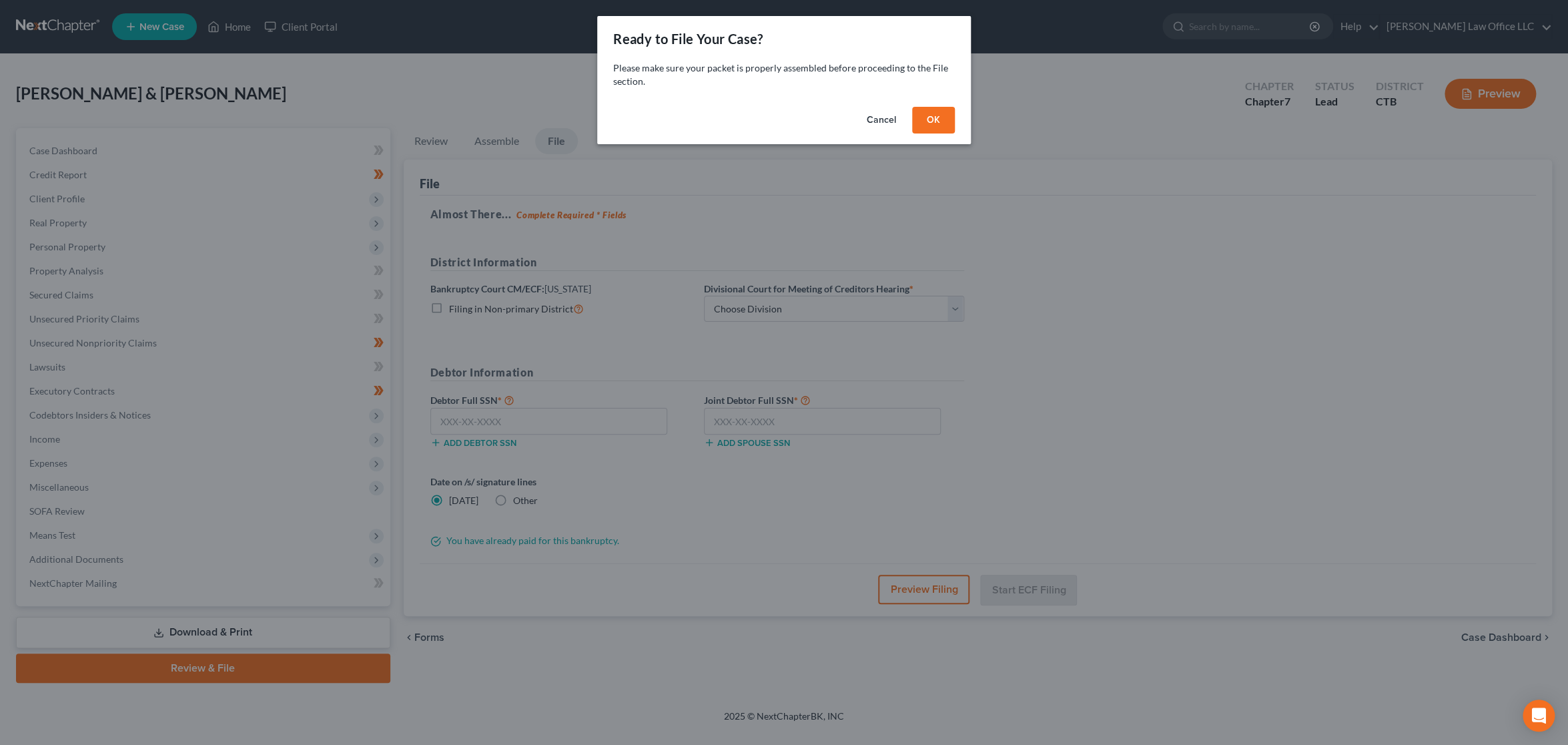
click at [933, 130] on button "OK" at bounding box center [933, 120] width 43 height 27
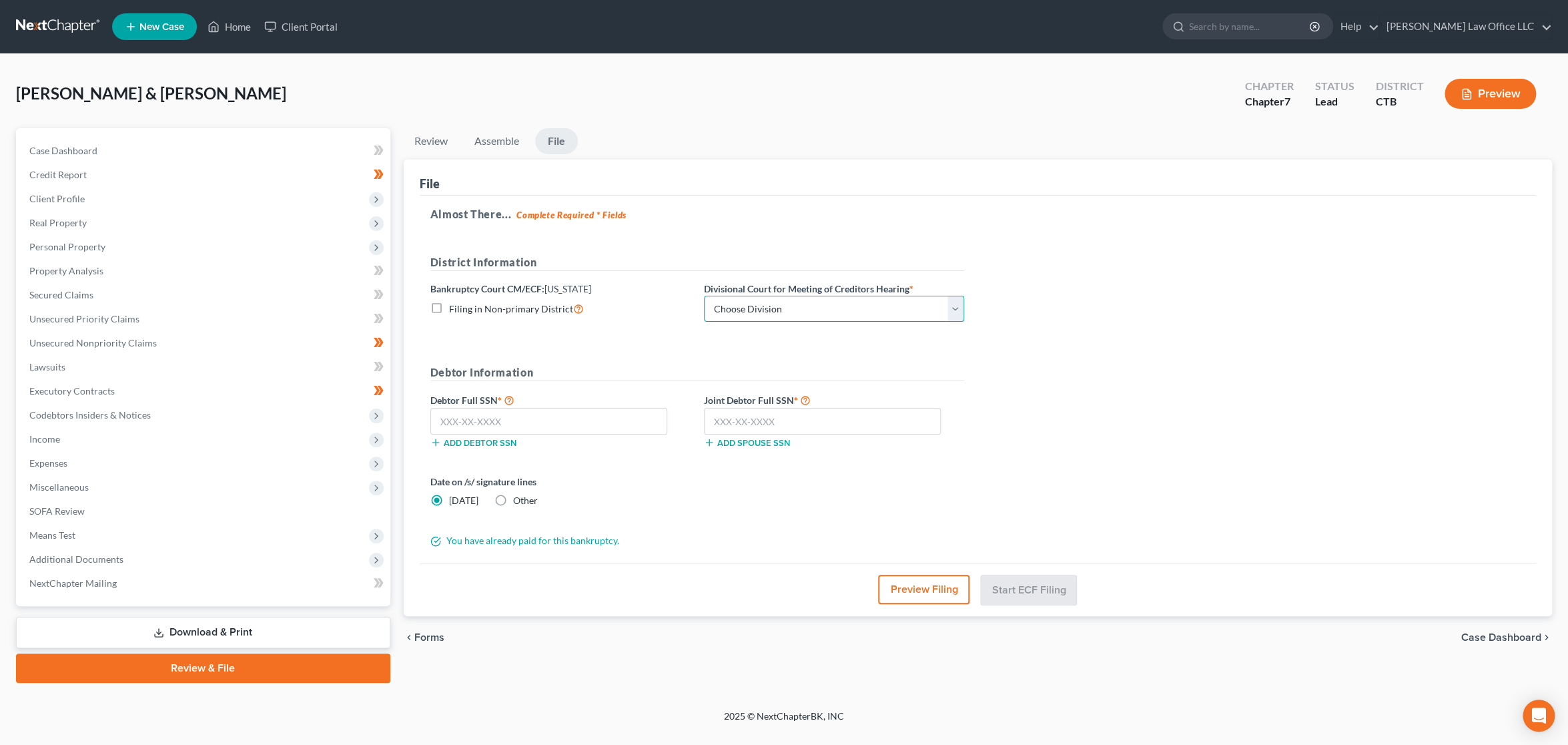
click at [944, 309] on select "Choose Division [GEOGRAPHIC_DATA] [GEOGRAPHIC_DATA] [GEOGRAPHIC_DATA]" at bounding box center [833, 309] width 260 height 27
click at [893, 318] on select "Choose Division [GEOGRAPHIC_DATA] [GEOGRAPHIC_DATA] [GEOGRAPHIC_DATA]" at bounding box center [833, 309] width 260 height 27
select select "0"
click at [704, 296] on select "Choose Division [GEOGRAPHIC_DATA] [GEOGRAPHIC_DATA] [GEOGRAPHIC_DATA]" at bounding box center [833, 309] width 260 height 27
click at [531, 418] on input "text" at bounding box center [549, 421] width 238 height 27
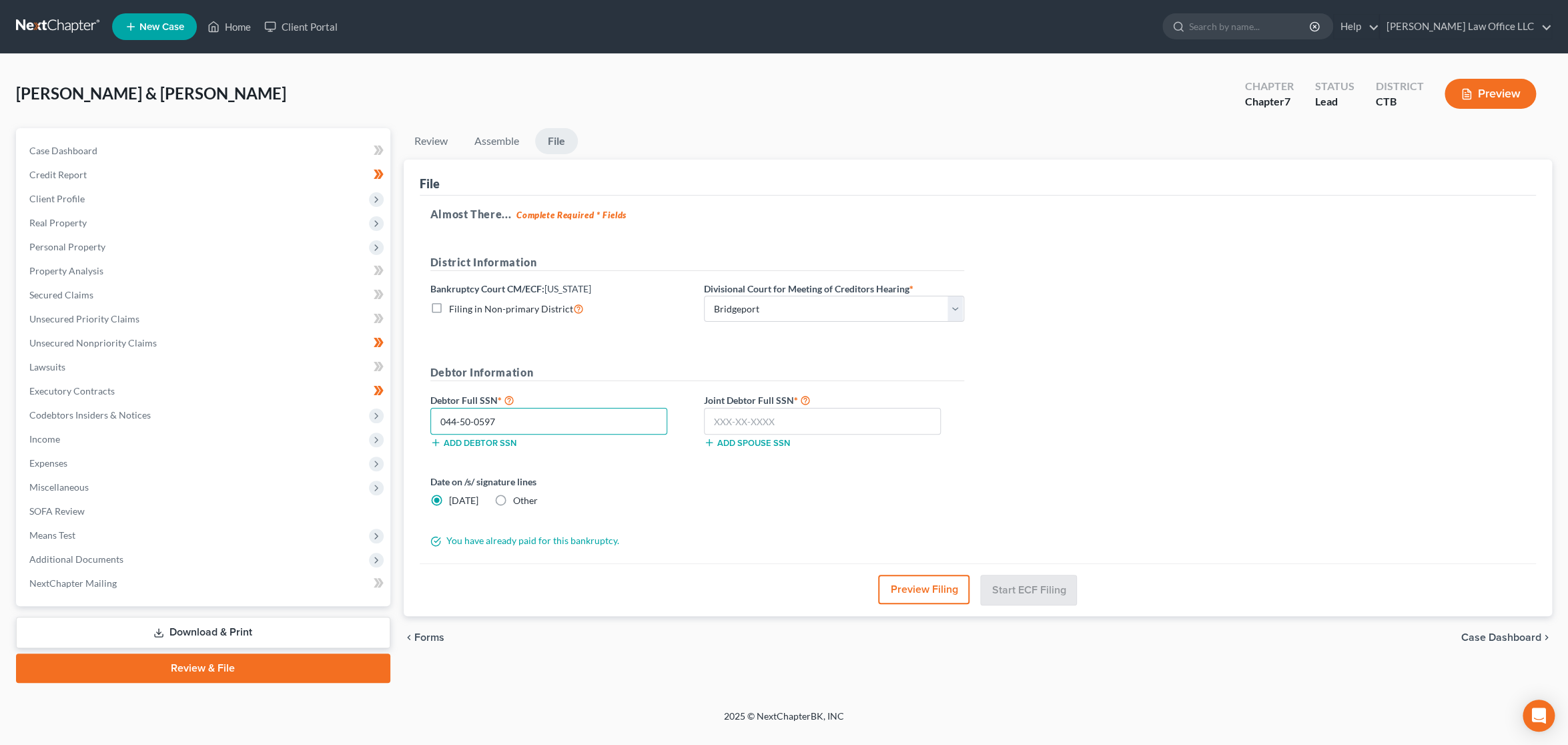
type input "044-50-0597"
type input "044-66-6592"
click at [1057, 599] on button "Start ECF Filing" at bounding box center [1028, 588] width 95 height 29
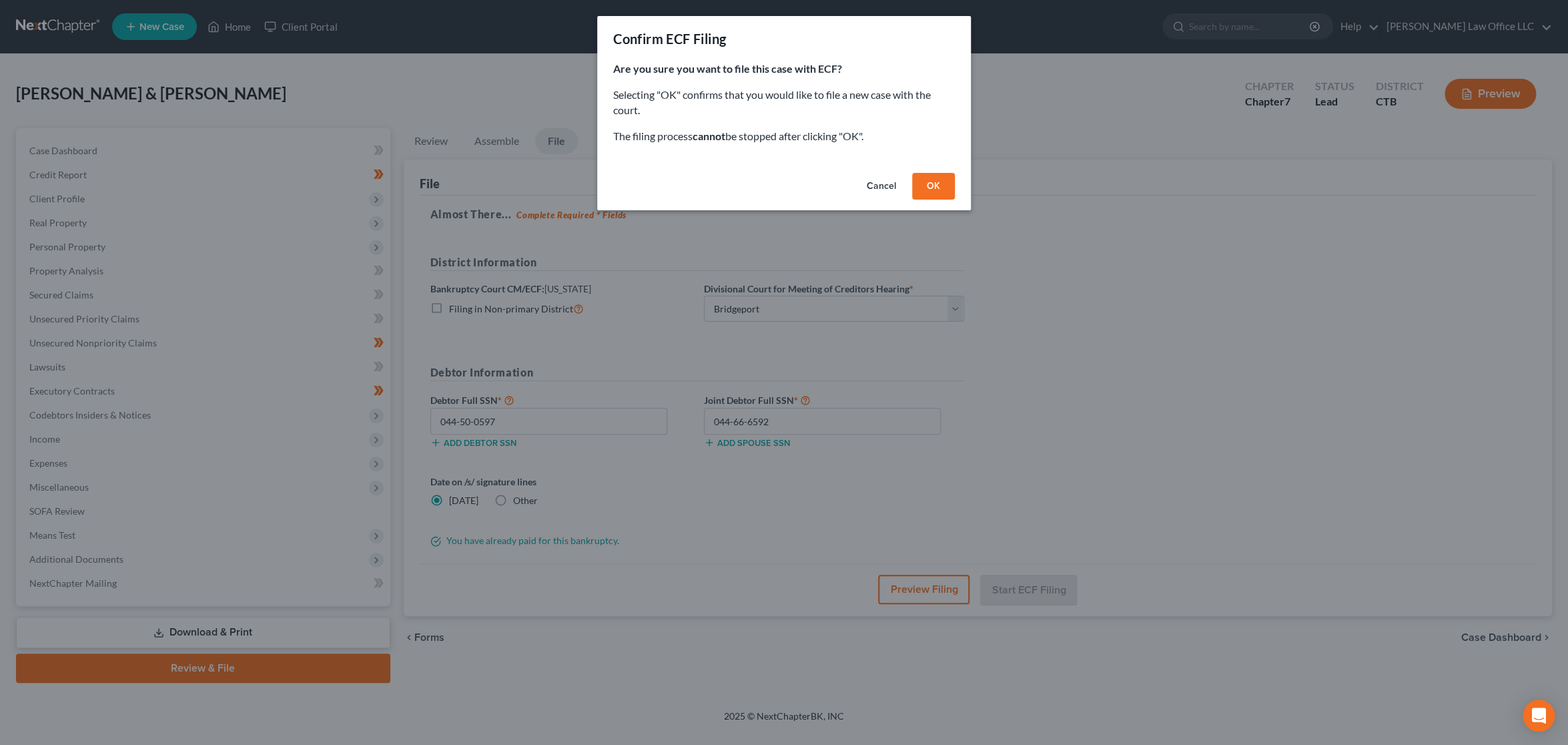
click at [936, 175] on button "OK" at bounding box center [933, 186] width 43 height 27
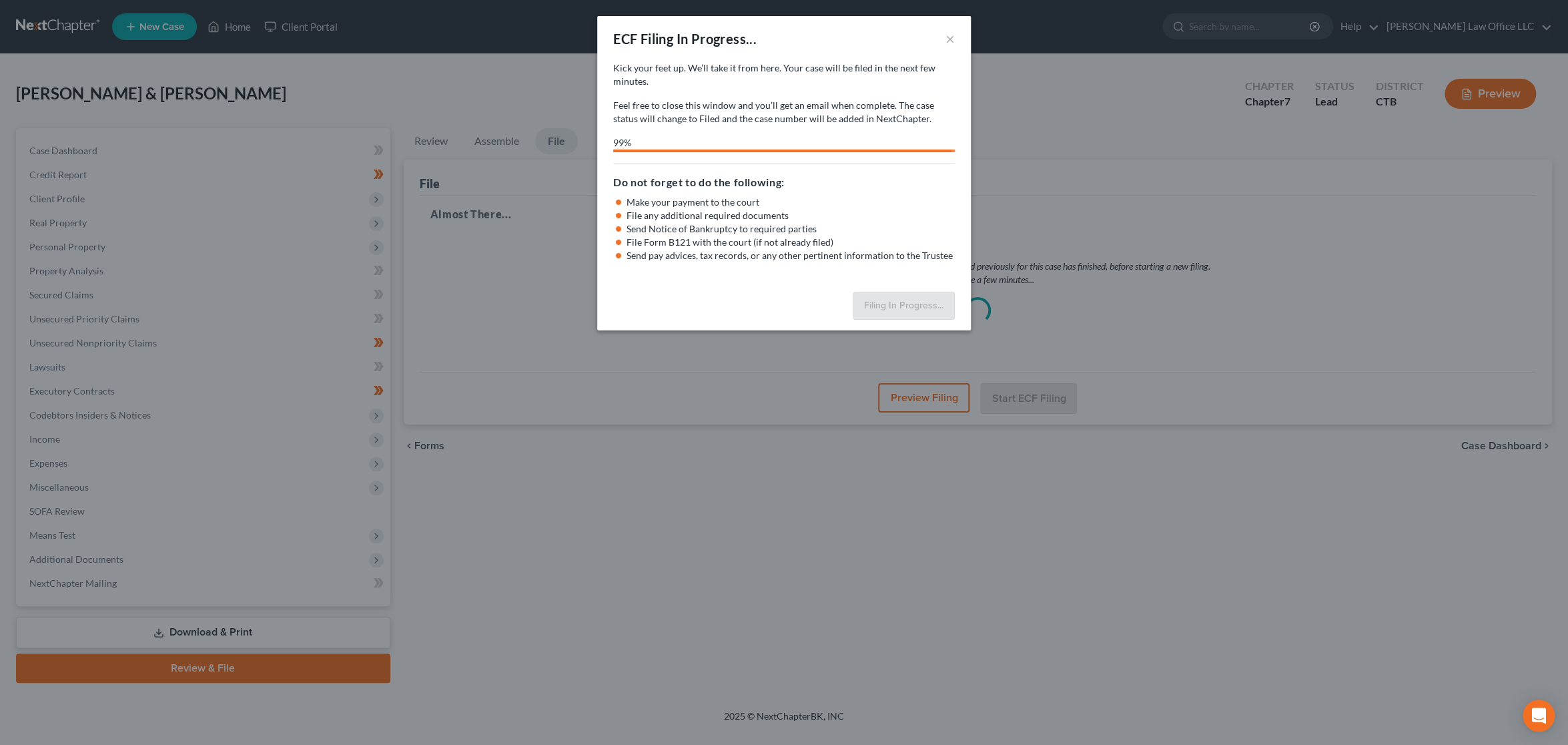
select select "0"
